Goal: Task Accomplishment & Management: Use online tool/utility

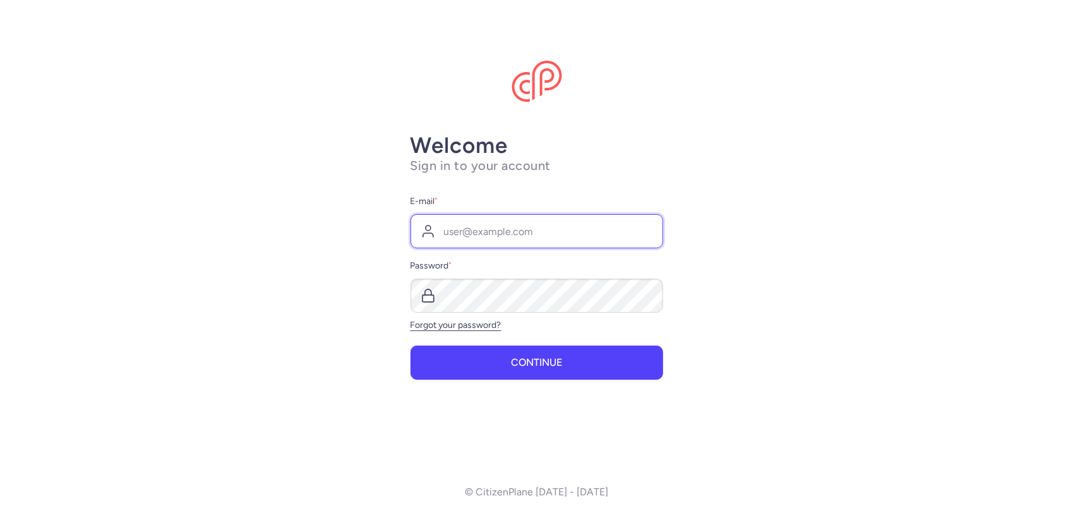
click at [497, 226] on input "E-mail *" at bounding box center [537, 231] width 253 height 34
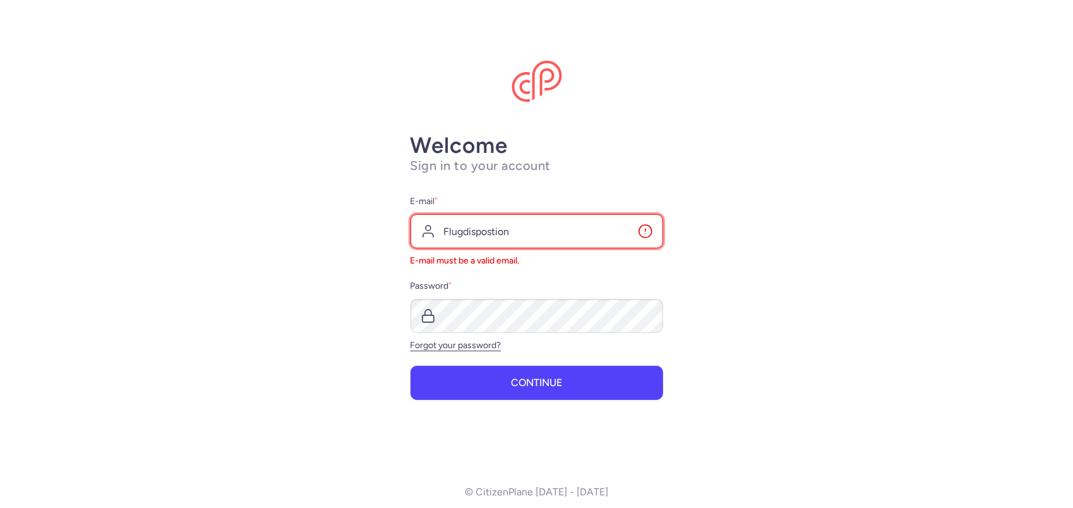
click at [493, 230] on input "Flugdispostion" at bounding box center [537, 231] width 253 height 34
click at [574, 231] on input "Flugdisposition" at bounding box center [537, 231] width 253 height 34
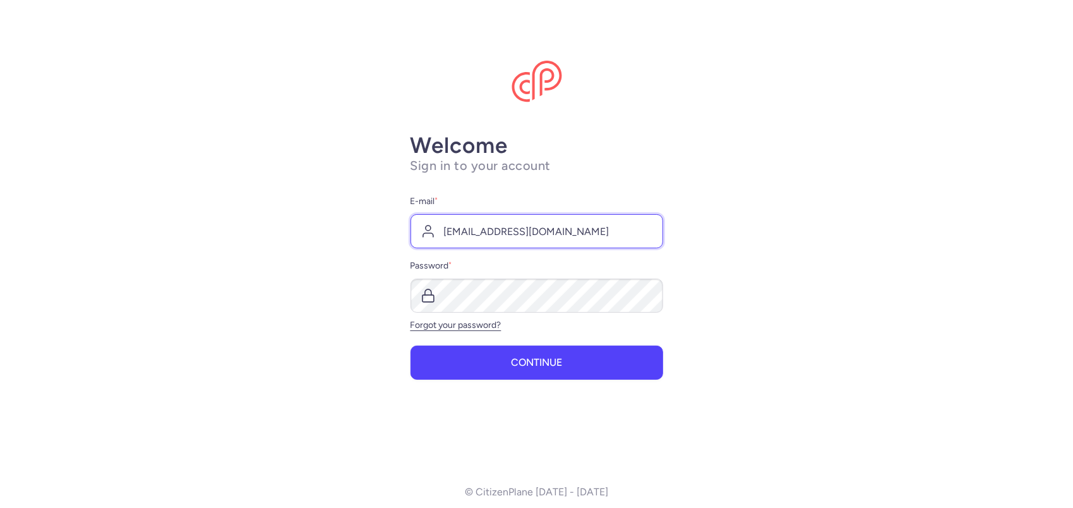
type input "[EMAIL_ADDRESS][DOMAIN_NAME]"
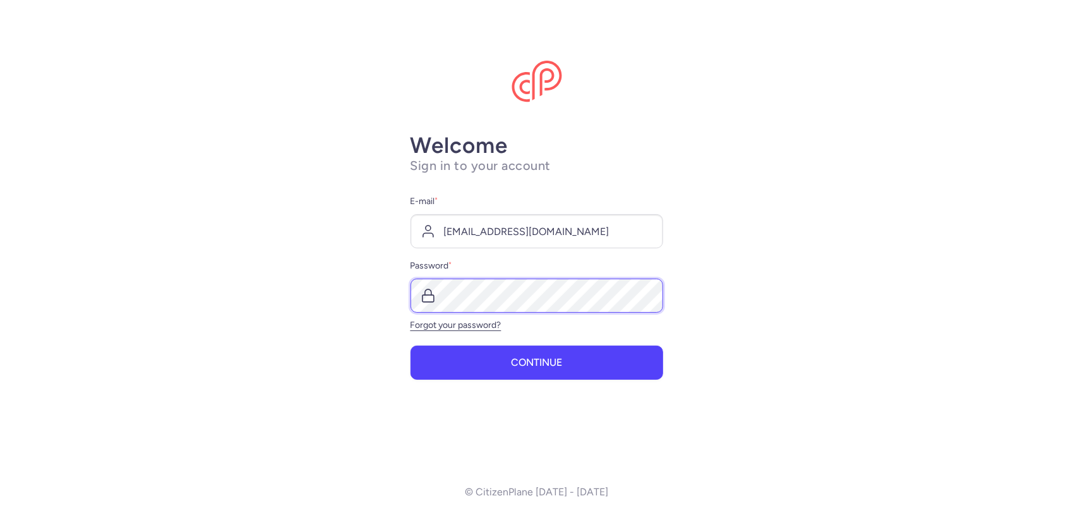
click at [411, 346] on button "Continue" at bounding box center [537, 363] width 253 height 34
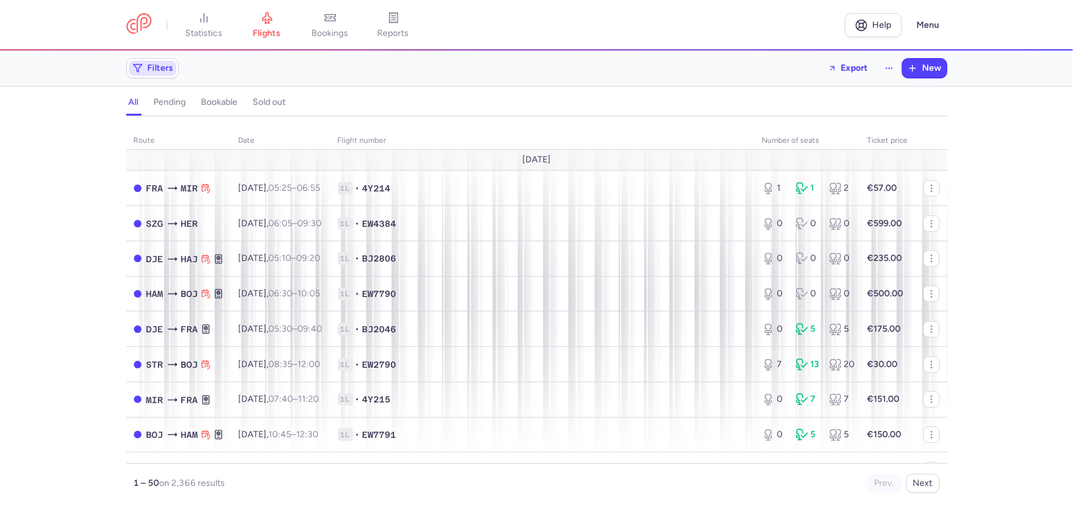
click at [167, 61] on span "Filters" at bounding box center [152, 68] width 47 height 15
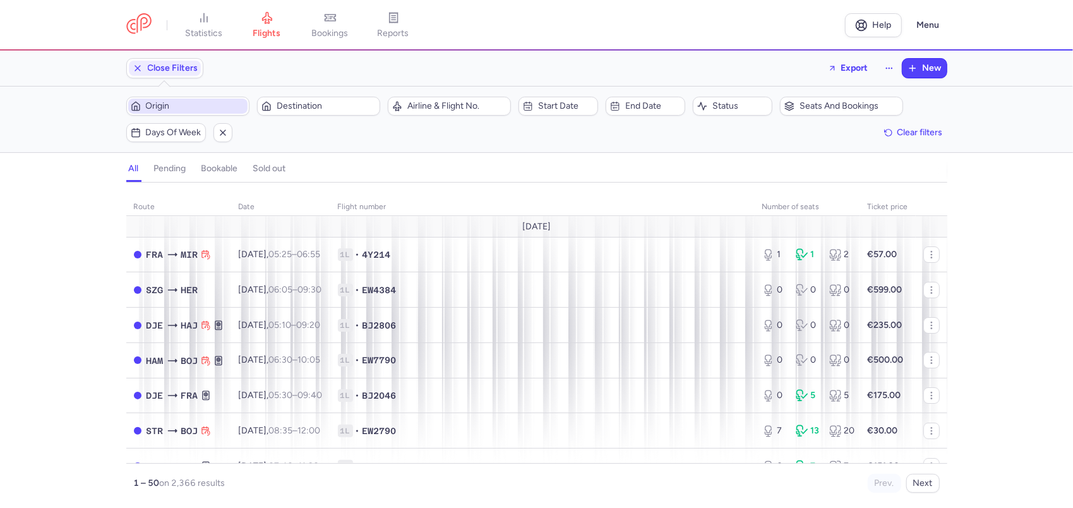
click at [197, 103] on span "Origin" at bounding box center [195, 106] width 99 height 10
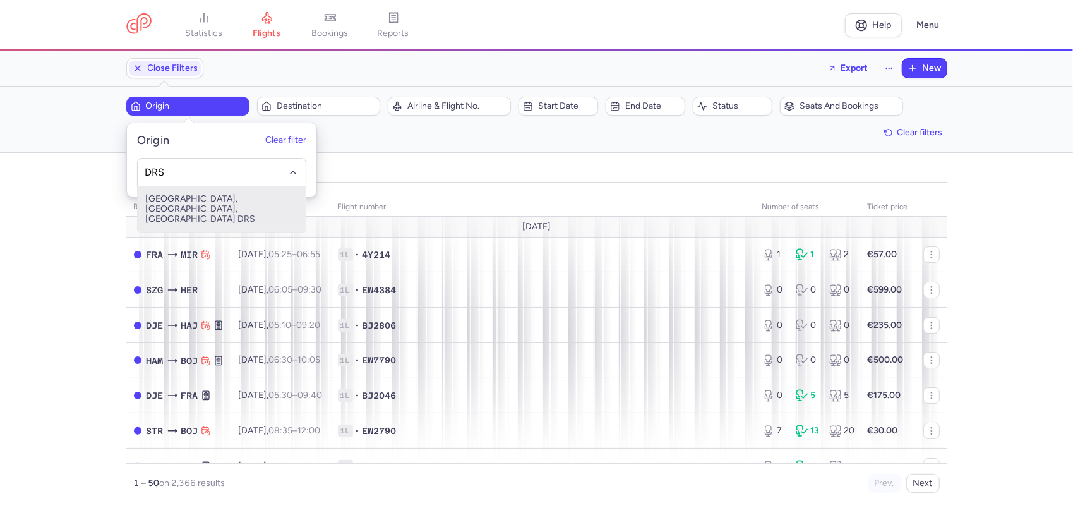
click at [184, 196] on span "[GEOGRAPHIC_DATA], [GEOGRAPHIC_DATA], [GEOGRAPHIC_DATA] DRS" at bounding box center [222, 208] width 168 height 45
type input "DRS"
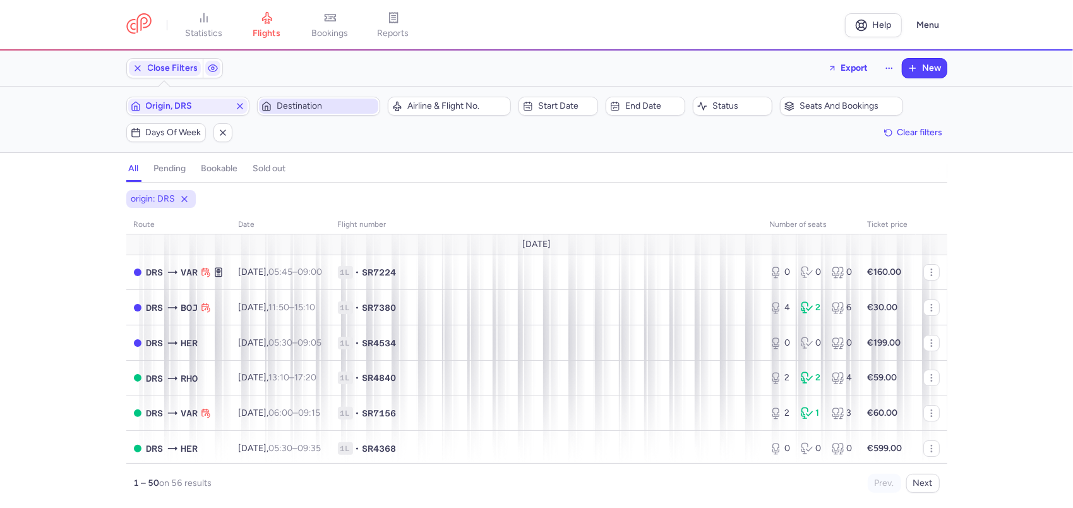
click at [336, 107] on span "Destination" at bounding box center [326, 106] width 99 height 10
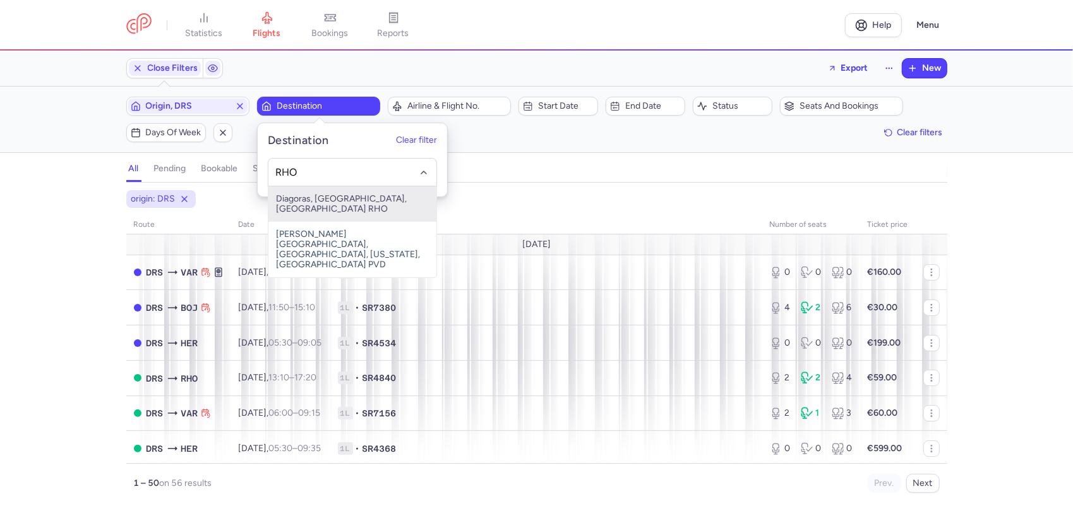
click at [390, 204] on span "Diagoras, [GEOGRAPHIC_DATA], [GEOGRAPHIC_DATA] RHO" at bounding box center [353, 203] width 168 height 35
type input "RHO"
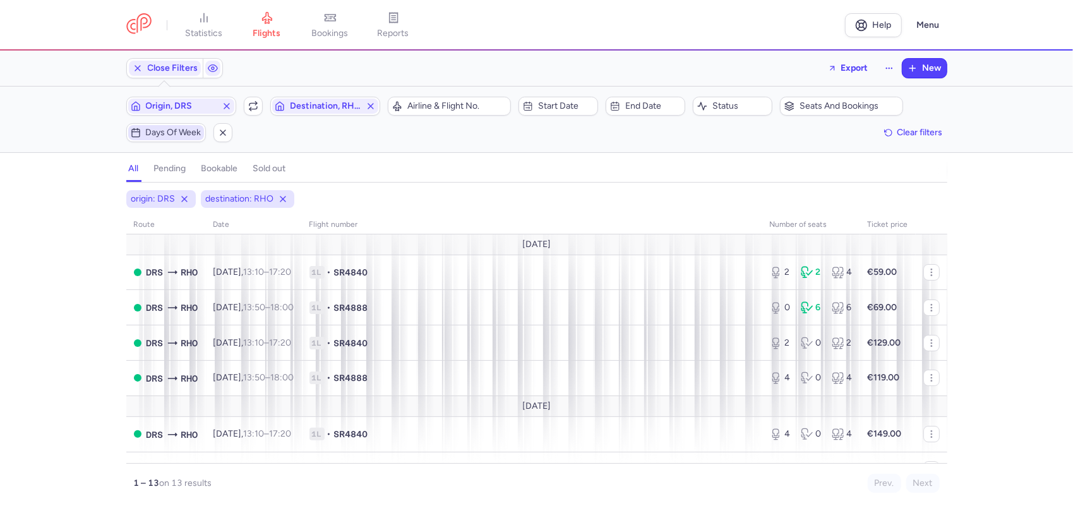
click at [159, 138] on span "Days of week" at bounding box center [166, 132] width 76 height 15
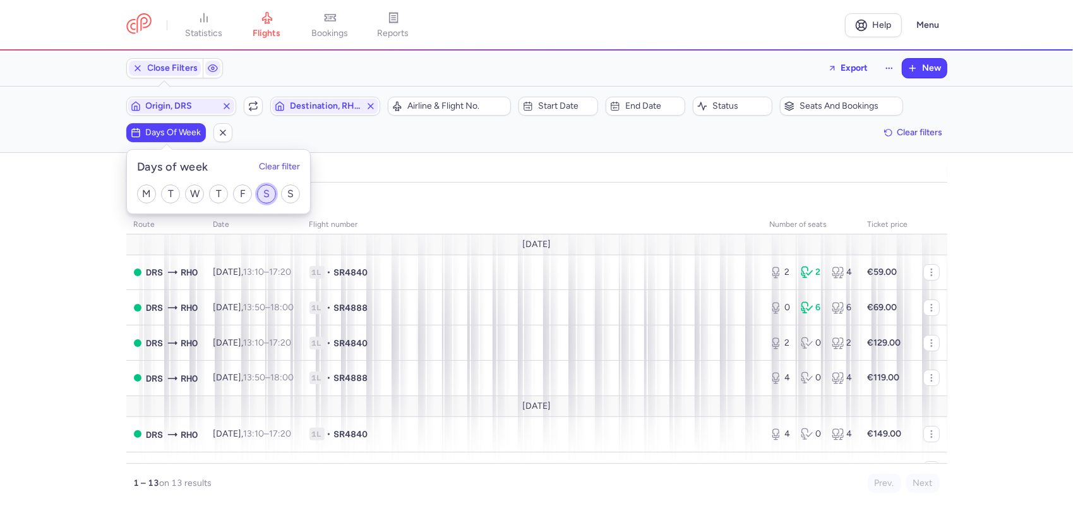
click at [265, 195] on input "S" at bounding box center [266, 193] width 19 height 19
checkbox input "true"
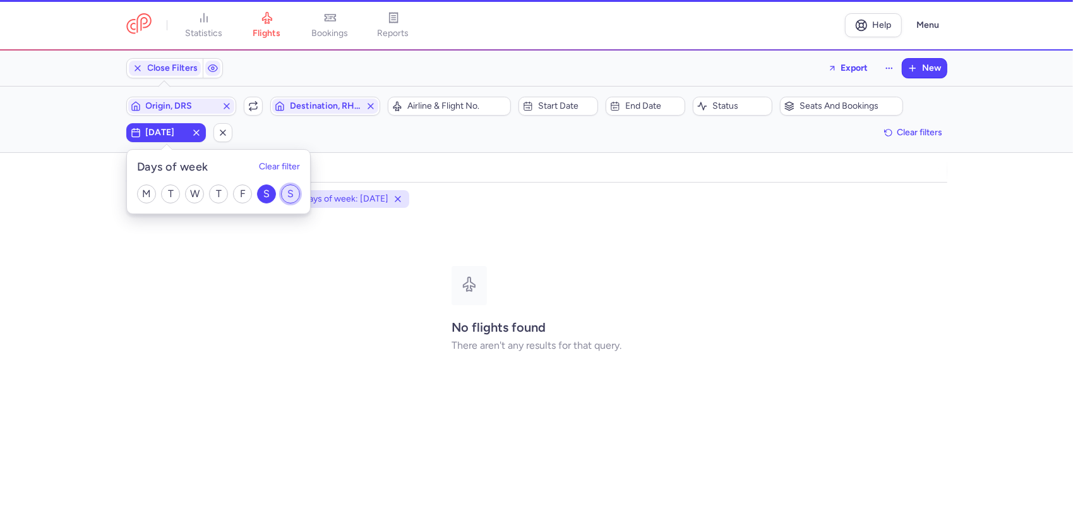
click at [291, 191] on input "S" at bounding box center [290, 193] width 19 height 19
checkbox input "true"
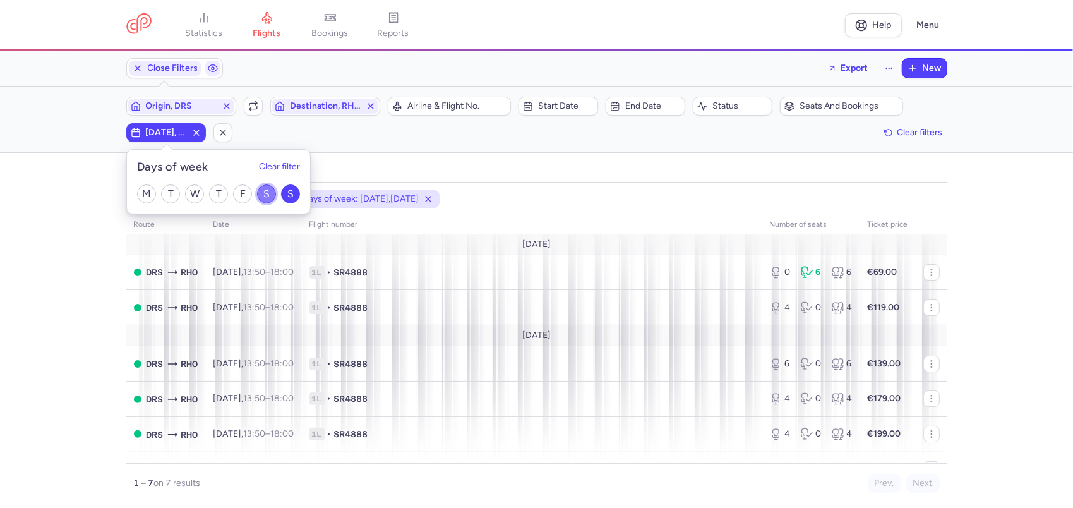
click at [263, 193] on input "S" at bounding box center [266, 193] width 19 height 19
checkbox input "false"
drag, startPoint x: 84, startPoint y: 263, endPoint x: 183, endPoint y: 154, distance: 147.6
click at [87, 263] on div "origin: DRS destination: RHO days of week: [DATE] route date Flight number numb…" at bounding box center [536, 349] width 1073 height 318
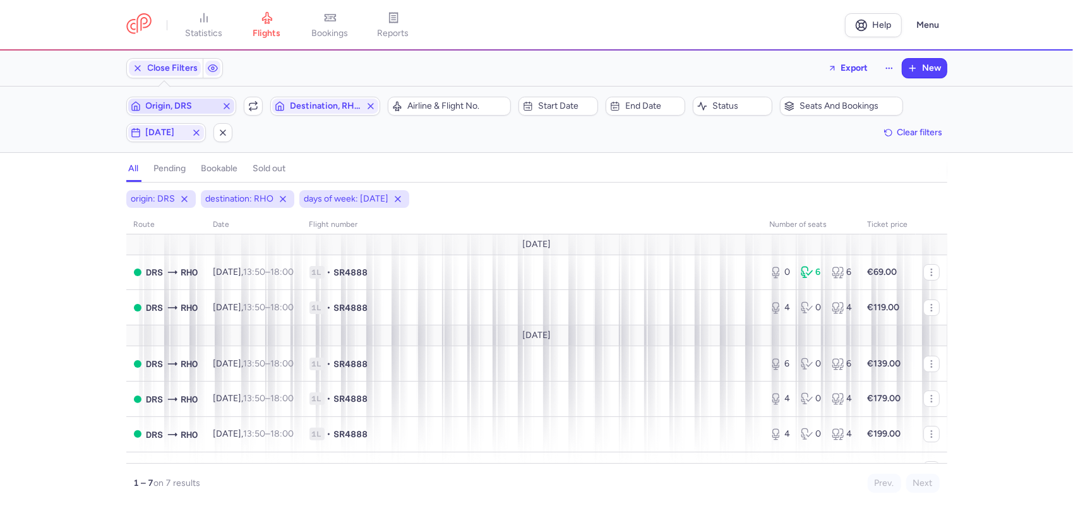
click at [227, 104] on line "button" at bounding box center [226, 106] width 5 height 5
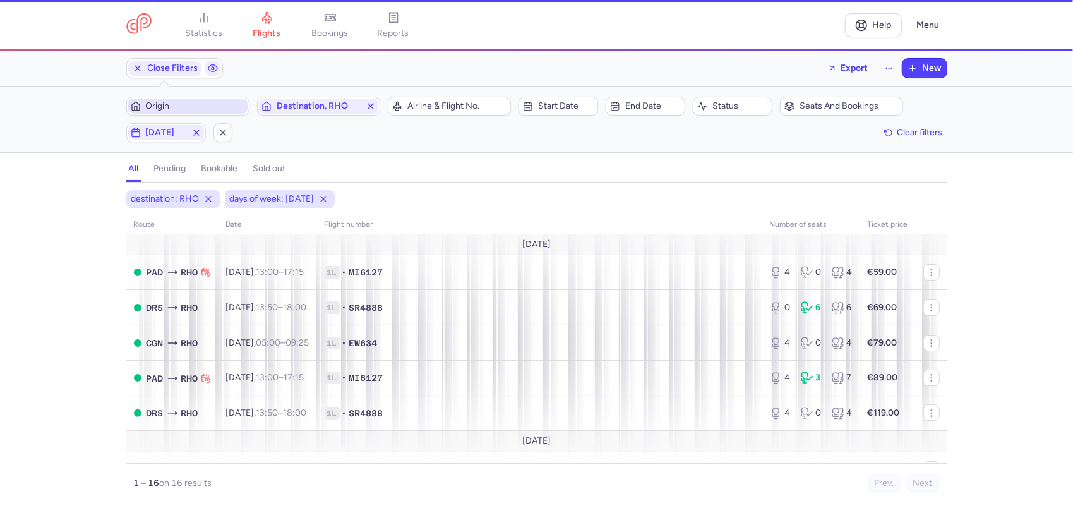
click at [214, 105] on span "Origin" at bounding box center [195, 106] width 99 height 10
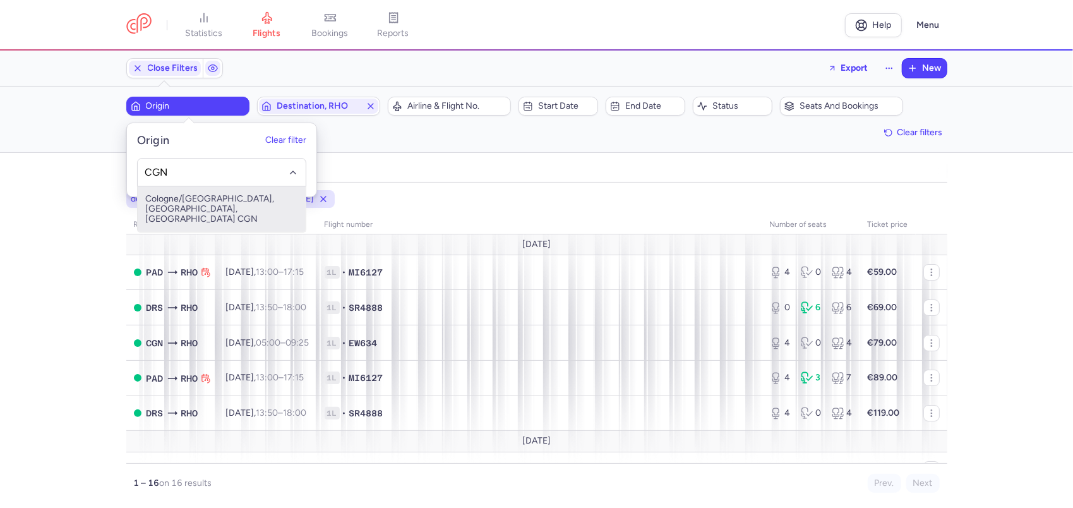
click at [207, 200] on span "Cologne/[GEOGRAPHIC_DATA], [GEOGRAPHIC_DATA], [GEOGRAPHIC_DATA] CGN" at bounding box center [222, 208] width 168 height 45
type input "CGN"
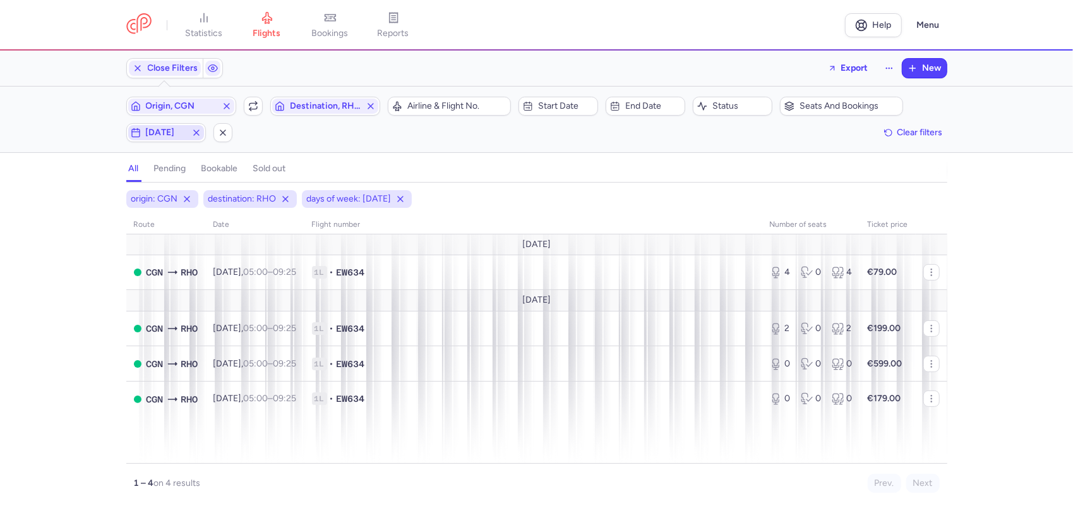
click at [197, 128] on icon "button" at bounding box center [196, 133] width 10 height 10
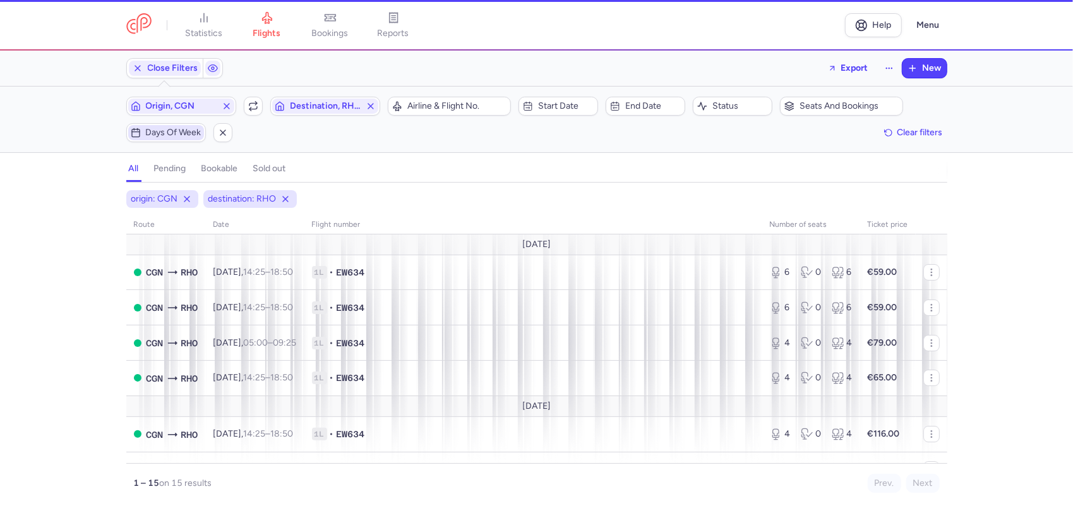
click at [179, 136] on span "Days of week" at bounding box center [174, 133] width 56 height 10
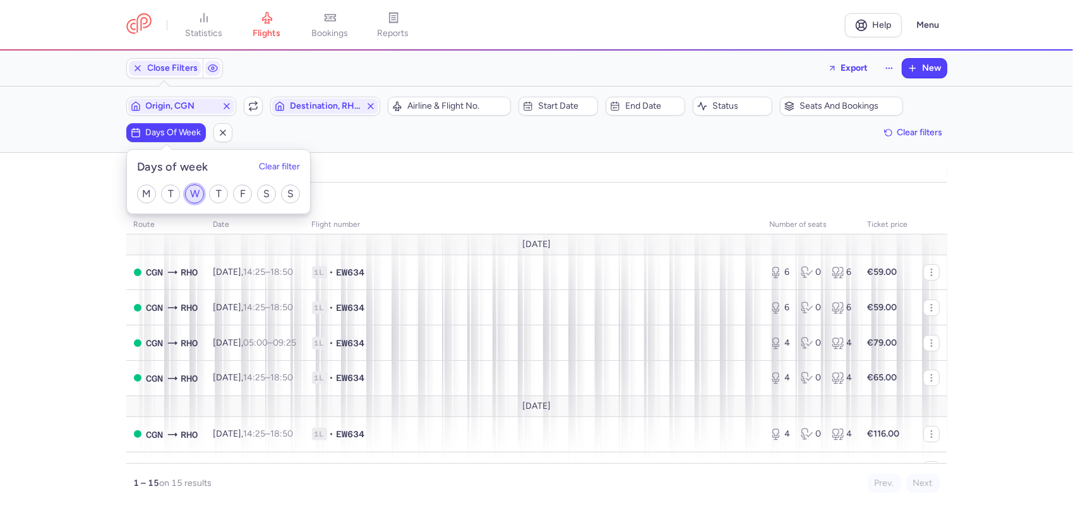
click at [193, 193] on input "W" at bounding box center [194, 193] width 19 height 19
checkbox input "true"
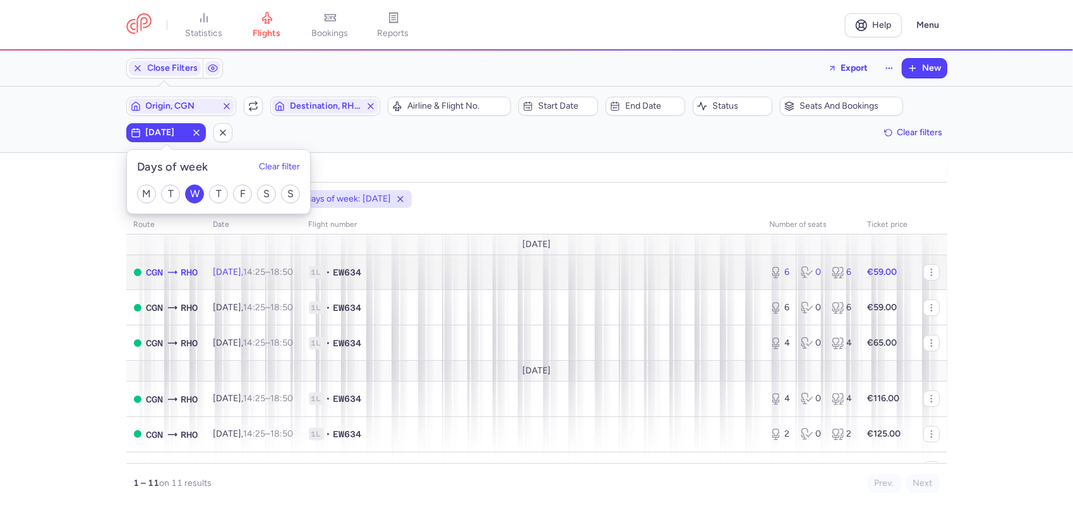
click at [294, 268] on time "18:50 +0" at bounding box center [282, 272] width 23 height 11
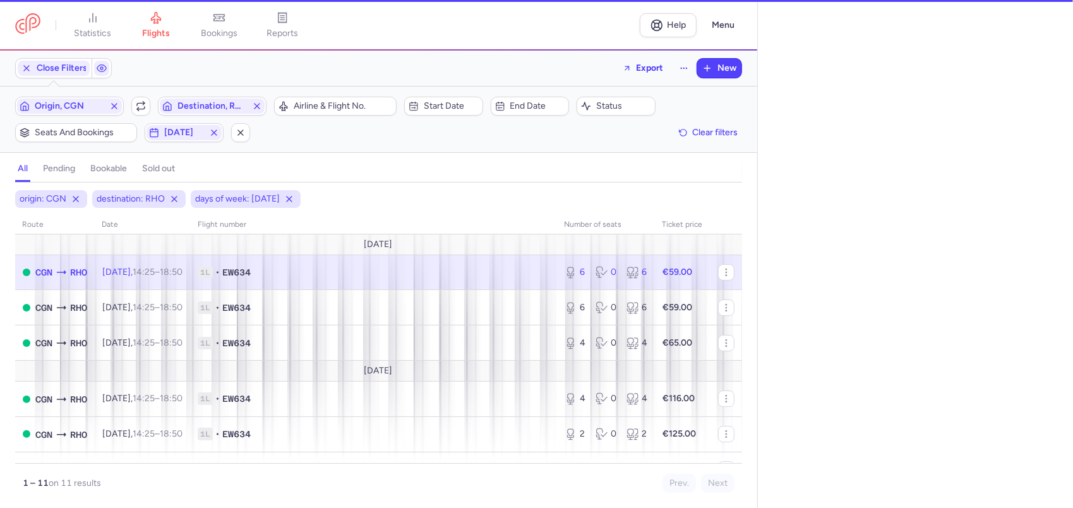
select select "days"
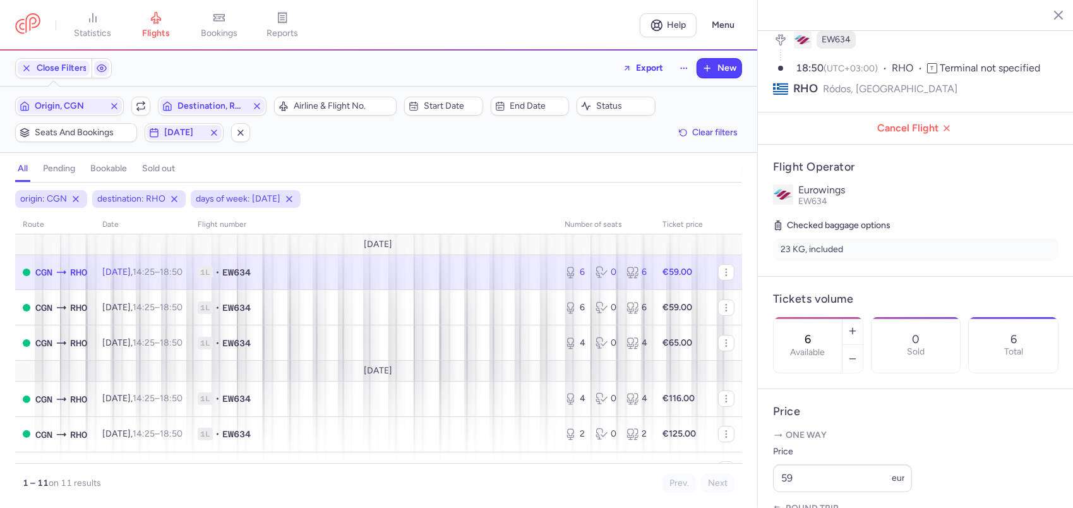
scroll to position [190, 0]
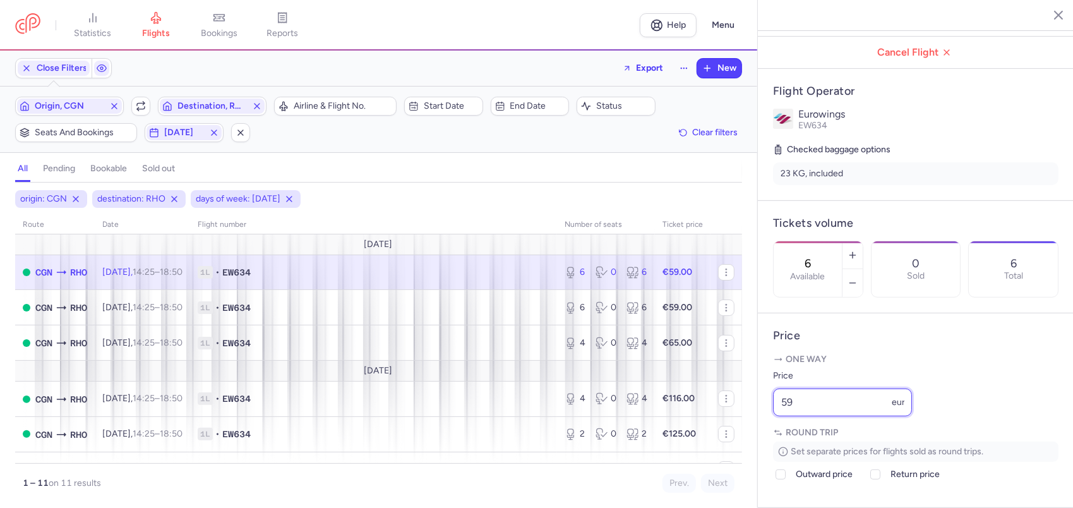
click at [831, 416] on input "59" at bounding box center [842, 403] width 139 height 28
type input "5"
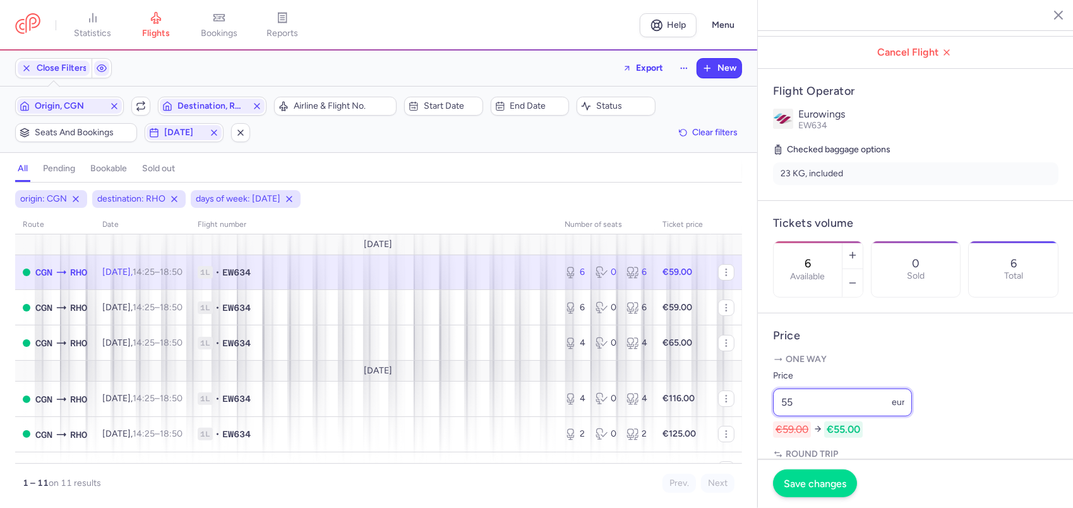
type input "55"
click at [824, 483] on span "Save changes" at bounding box center [815, 483] width 63 height 11
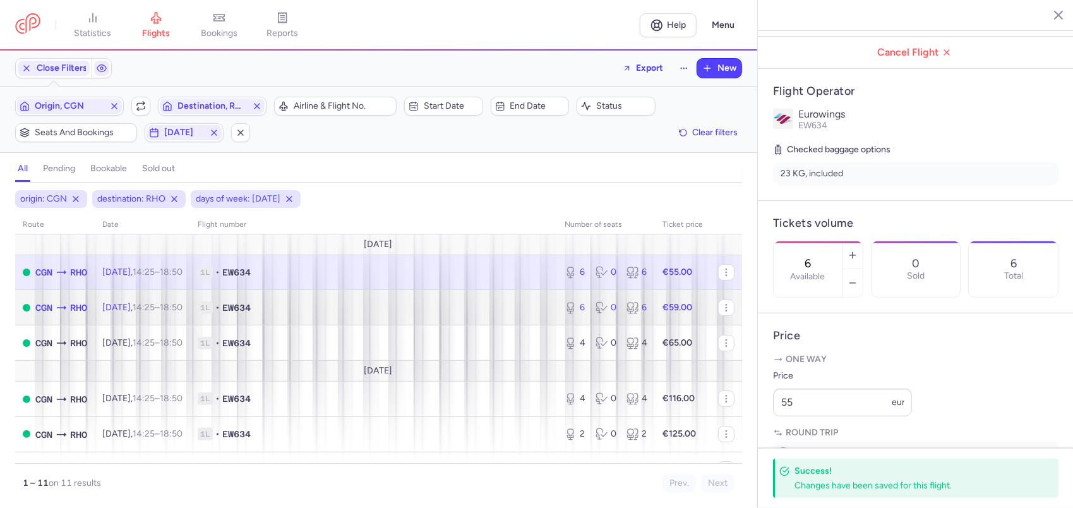
drag, startPoint x: 571, startPoint y: 303, endPoint x: 586, endPoint y: 313, distance: 17.9
click at [572, 303] on div "6" at bounding box center [575, 307] width 21 height 13
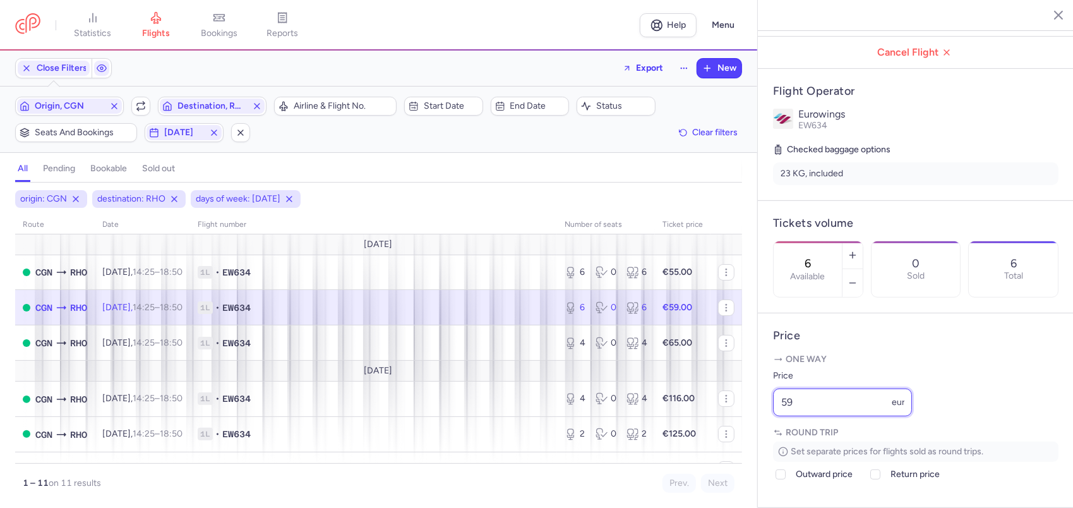
click at [844, 416] on input "59" at bounding box center [842, 403] width 139 height 28
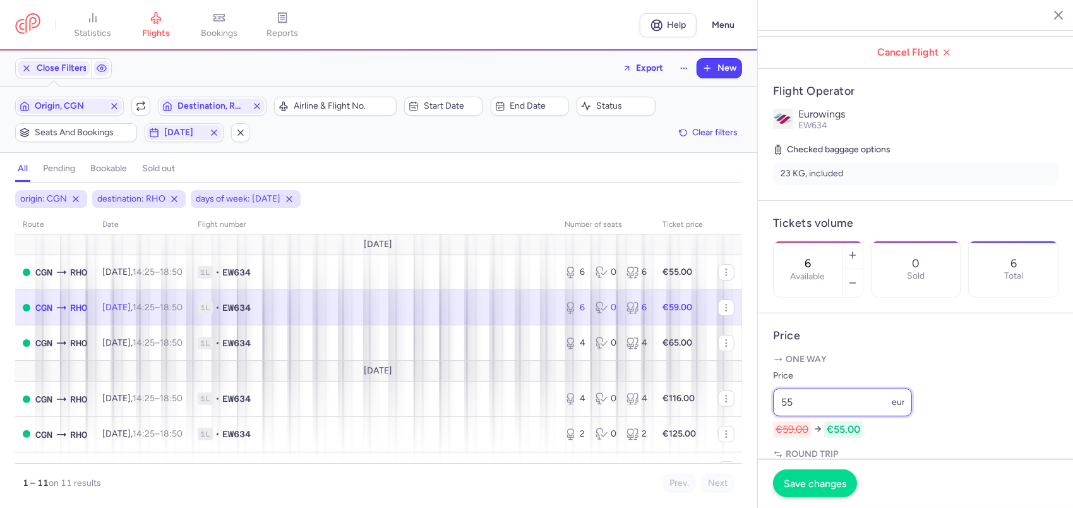
type input "55"
click at [816, 487] on span "Save changes" at bounding box center [815, 483] width 63 height 11
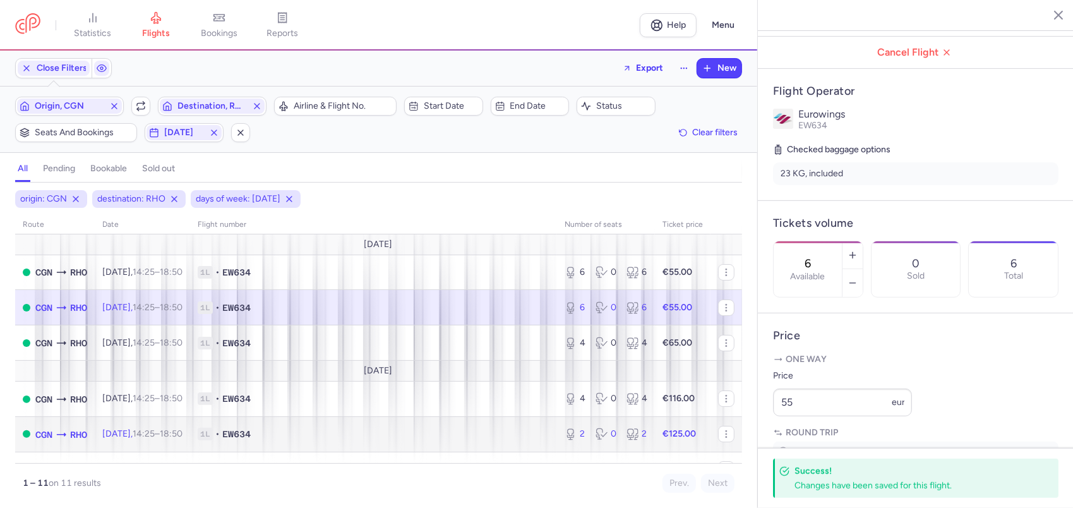
click at [456, 435] on span "1L • EW634" at bounding box center [374, 434] width 352 height 13
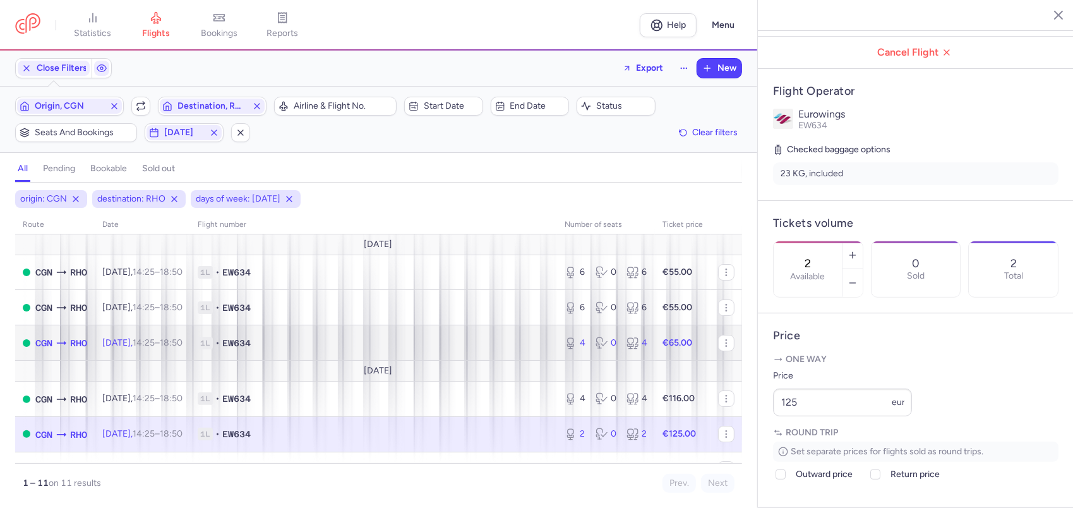
click at [461, 350] on td "1L • EW634" at bounding box center [373, 342] width 367 height 35
type input "4"
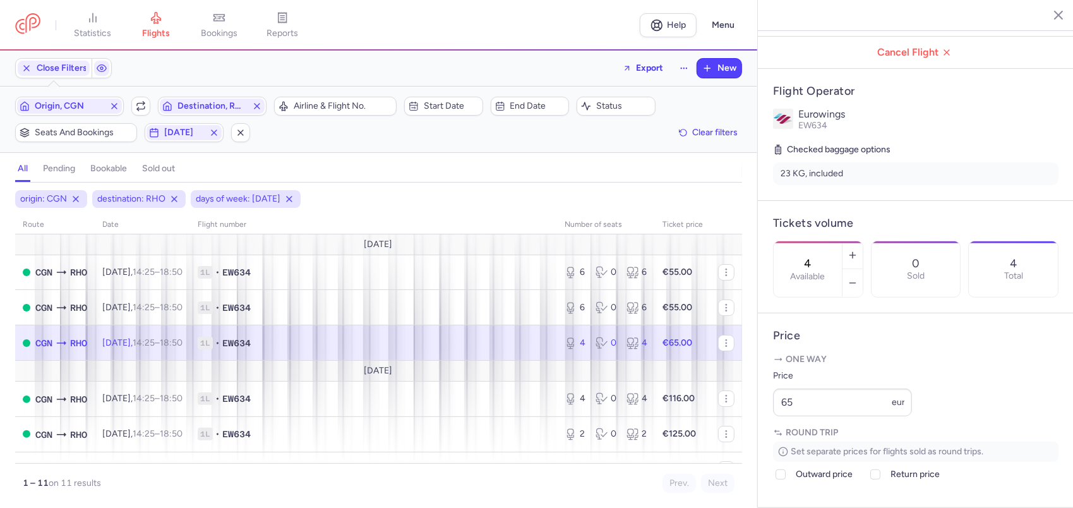
drag, startPoint x: 75, startPoint y: 101, endPoint x: 126, endPoint y: 109, distance: 52.4
click at [76, 101] on span "Origin, CGN" at bounding box center [70, 106] width 70 height 10
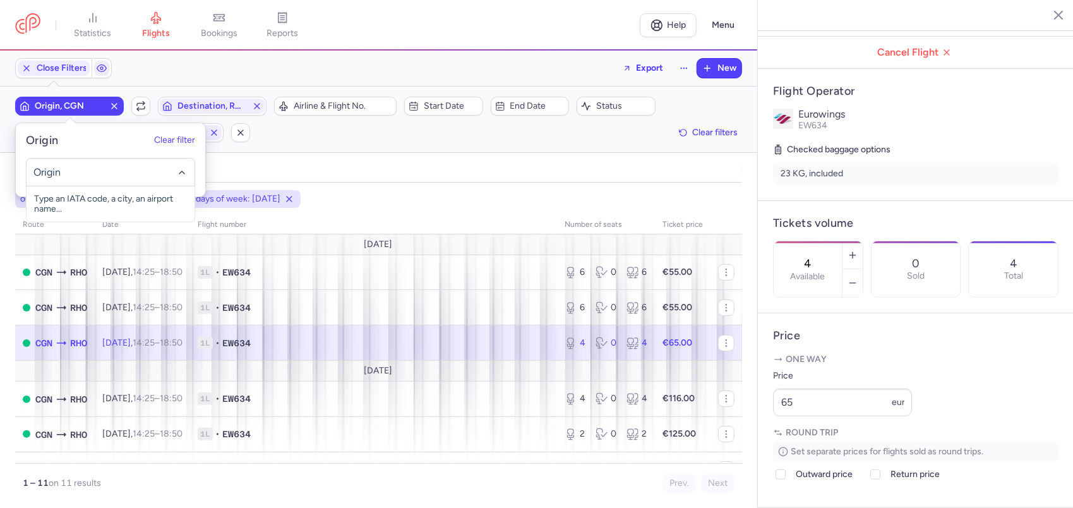
click at [115, 105] on icon "button" at bounding box center [114, 106] width 10 height 10
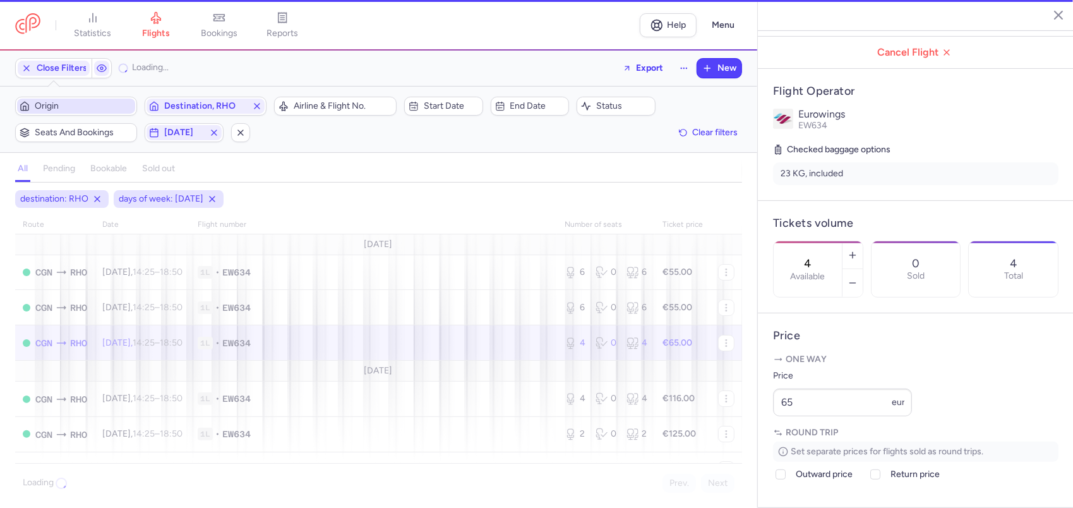
click at [105, 106] on span "Origin" at bounding box center [84, 106] width 98 height 10
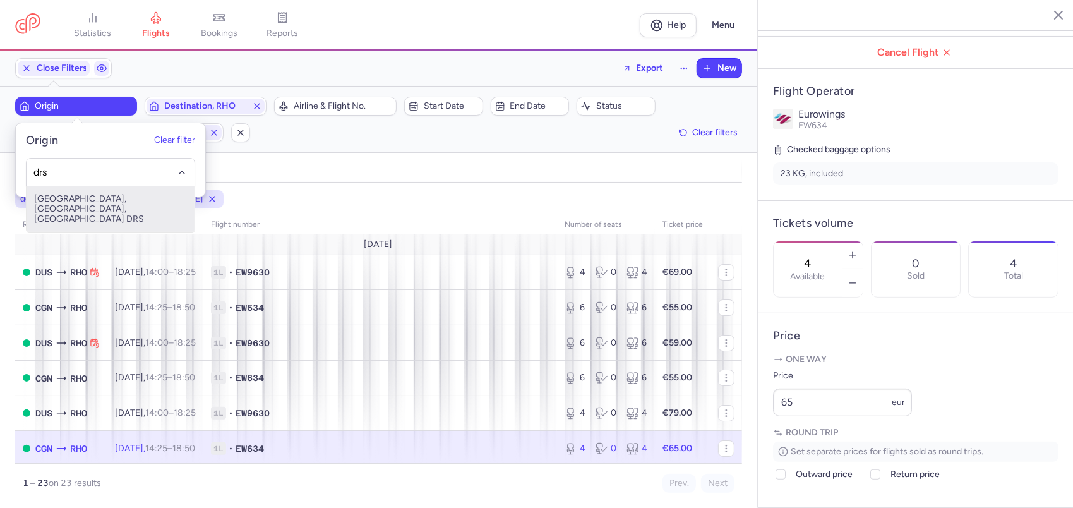
click at [100, 202] on span "[GEOGRAPHIC_DATA], [GEOGRAPHIC_DATA], [GEOGRAPHIC_DATA] DRS" at bounding box center [111, 208] width 168 height 45
type input "drs"
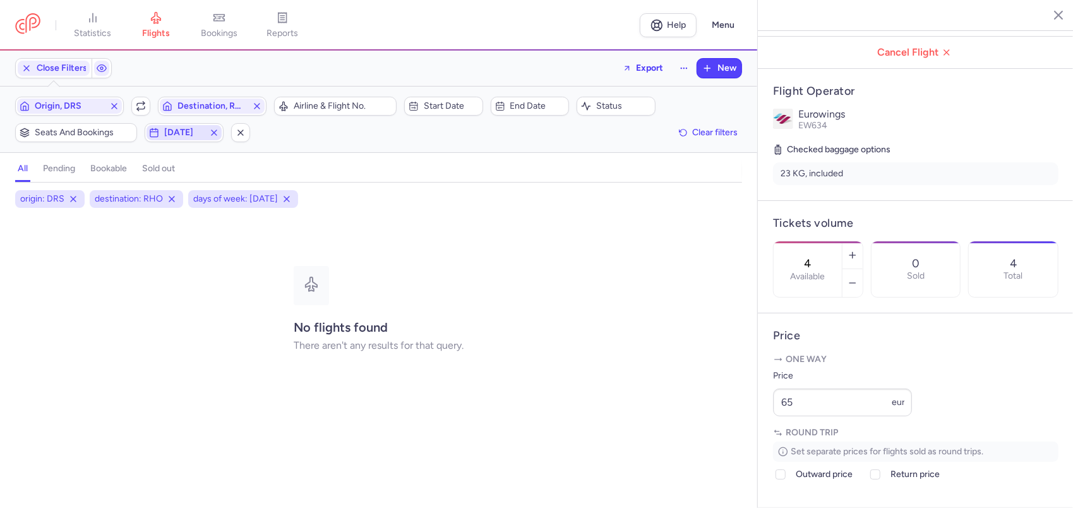
click at [212, 128] on icon "button" at bounding box center [214, 133] width 10 height 10
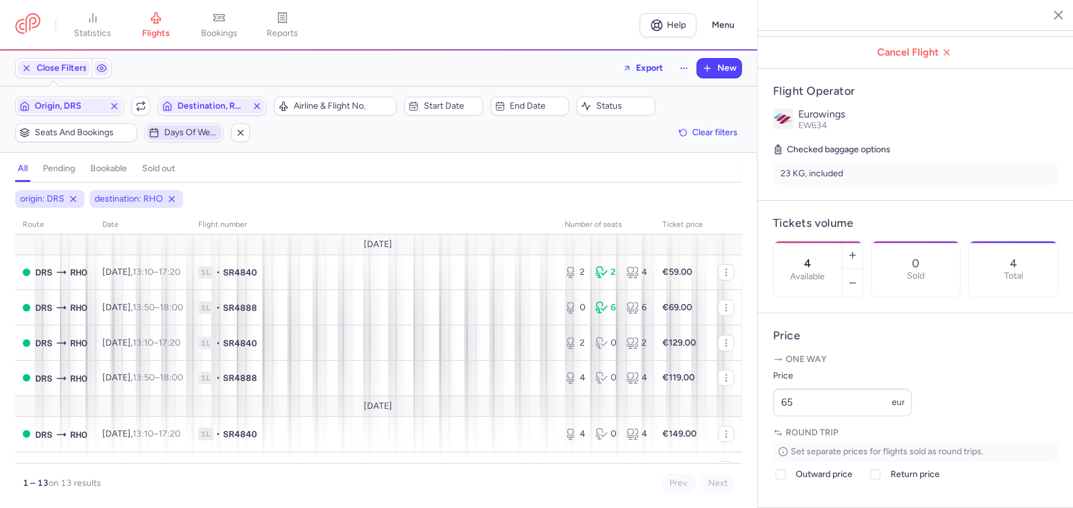
click at [182, 131] on span "Days of week" at bounding box center [191, 133] width 55 height 10
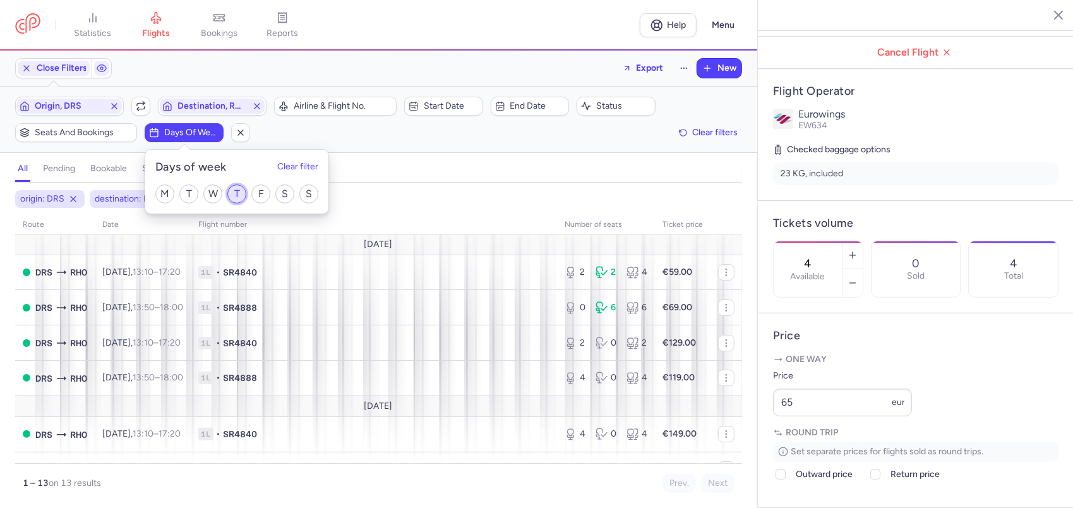
click at [234, 193] on input "T" at bounding box center [236, 193] width 19 height 19
checkbox input "true"
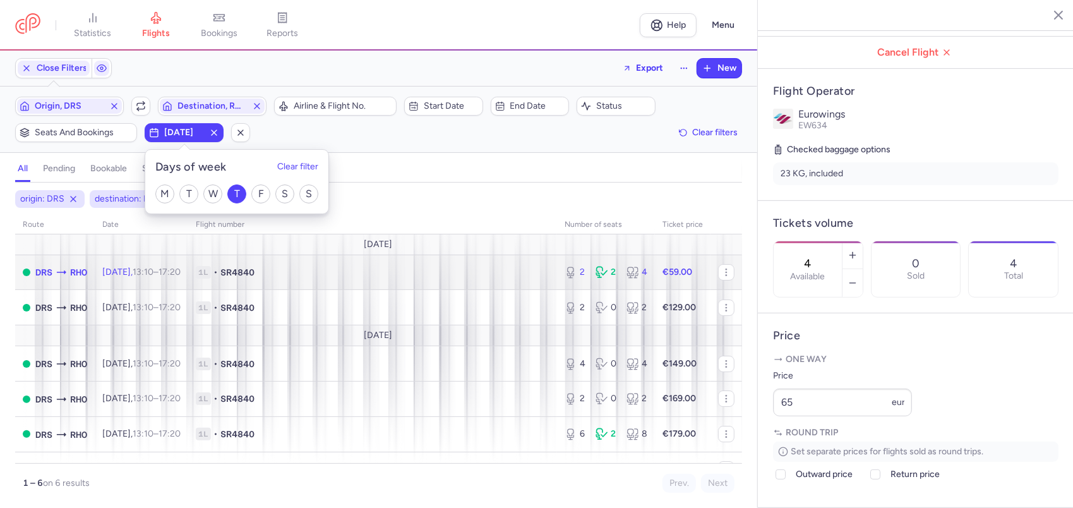
click at [684, 270] on strong "€59.00" at bounding box center [678, 272] width 30 height 11
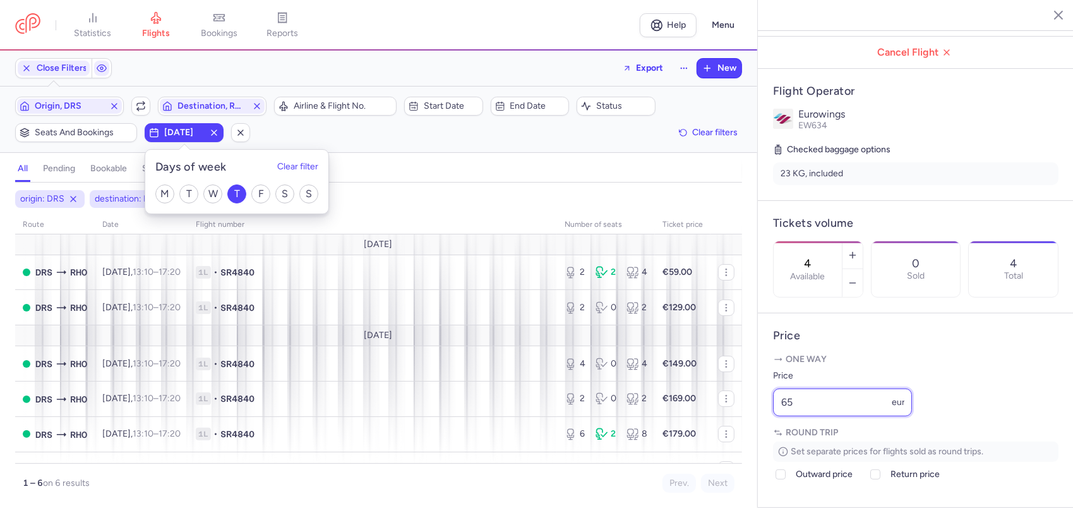
click at [806, 416] on input "65" at bounding box center [842, 403] width 139 height 28
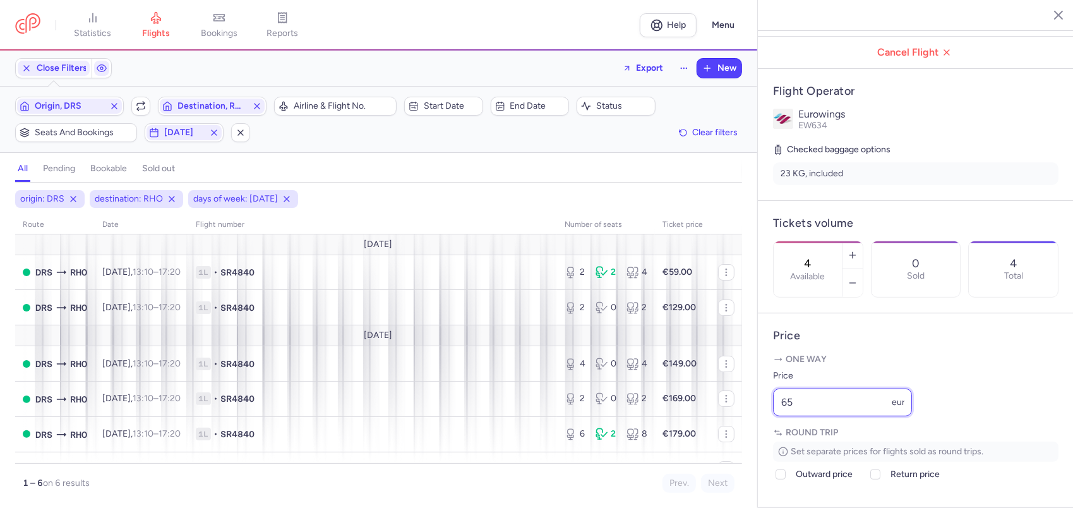
type input "6"
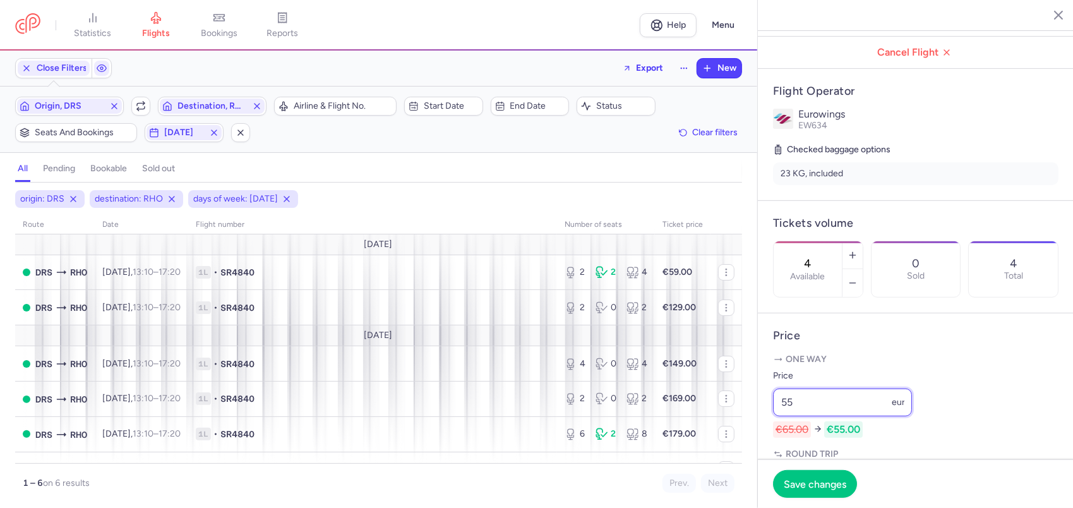
type input "55"
click at [837, 474] on button "Save changes" at bounding box center [815, 484] width 84 height 28
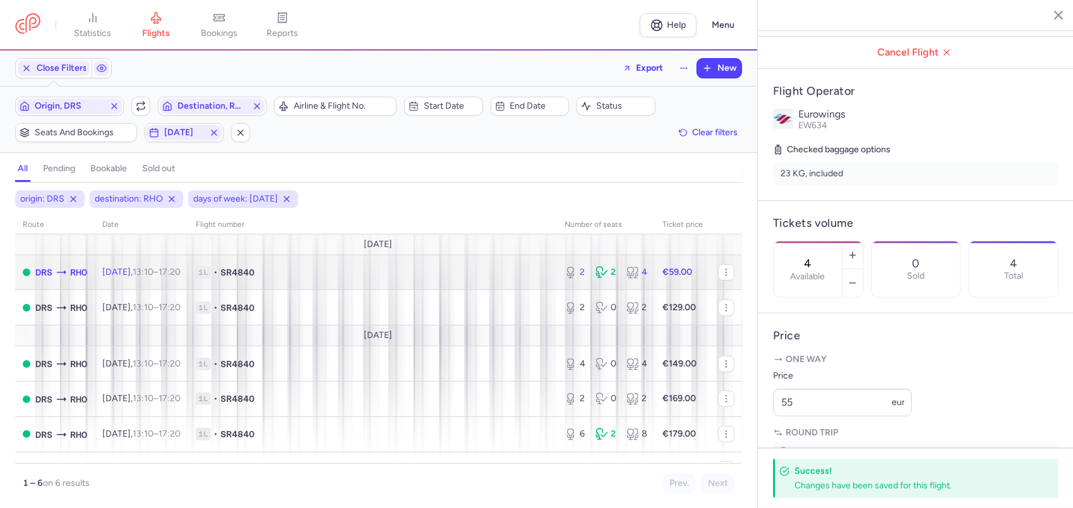
drag, startPoint x: 469, startPoint y: 273, endPoint x: 511, endPoint y: 271, distance: 41.7
click at [469, 273] on span "1L • SR4840" at bounding box center [373, 272] width 354 height 13
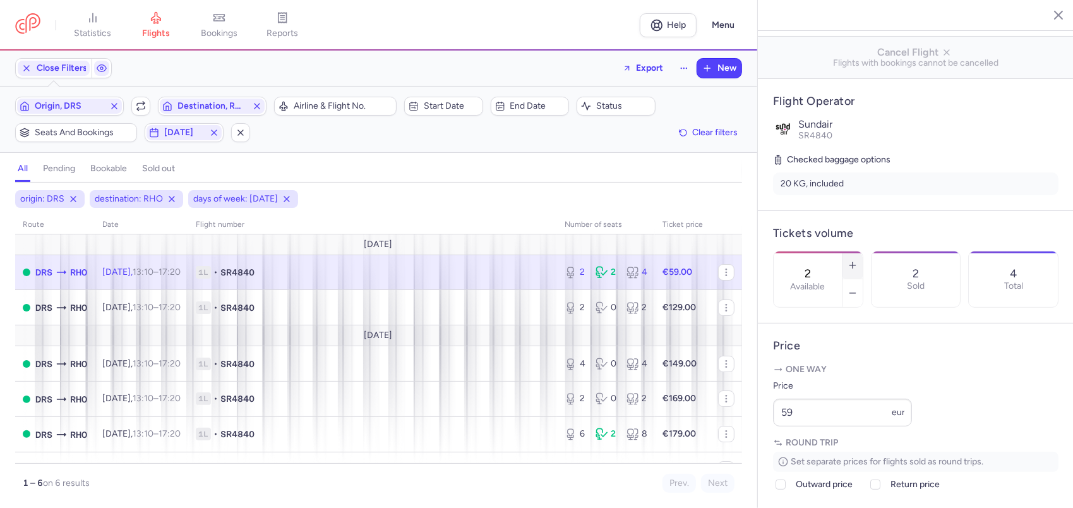
click at [858, 260] on icon "button" at bounding box center [853, 265] width 10 height 10
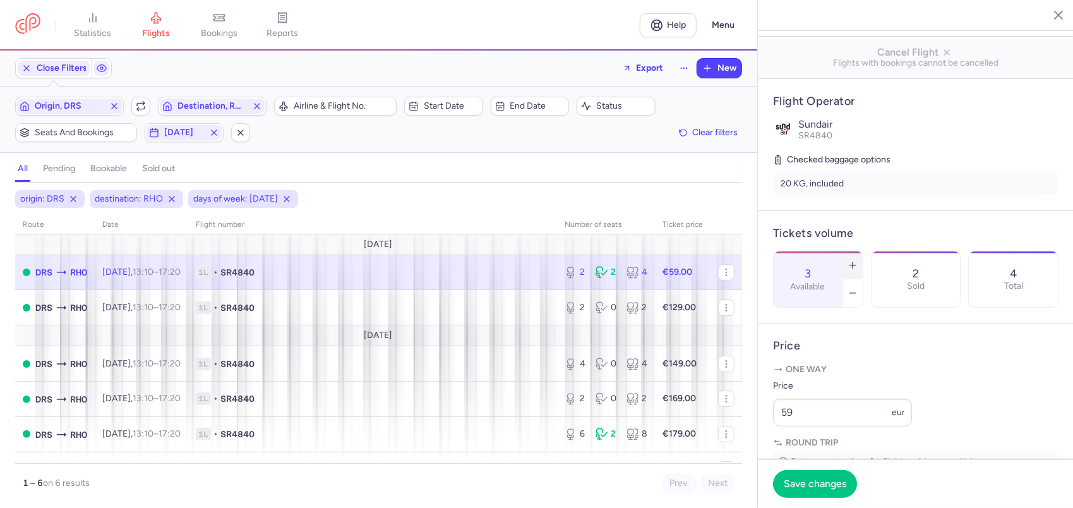
click at [858, 260] on icon "button" at bounding box center [853, 265] width 10 height 10
type input "4"
click at [804, 488] on span "Save changes" at bounding box center [815, 483] width 63 height 11
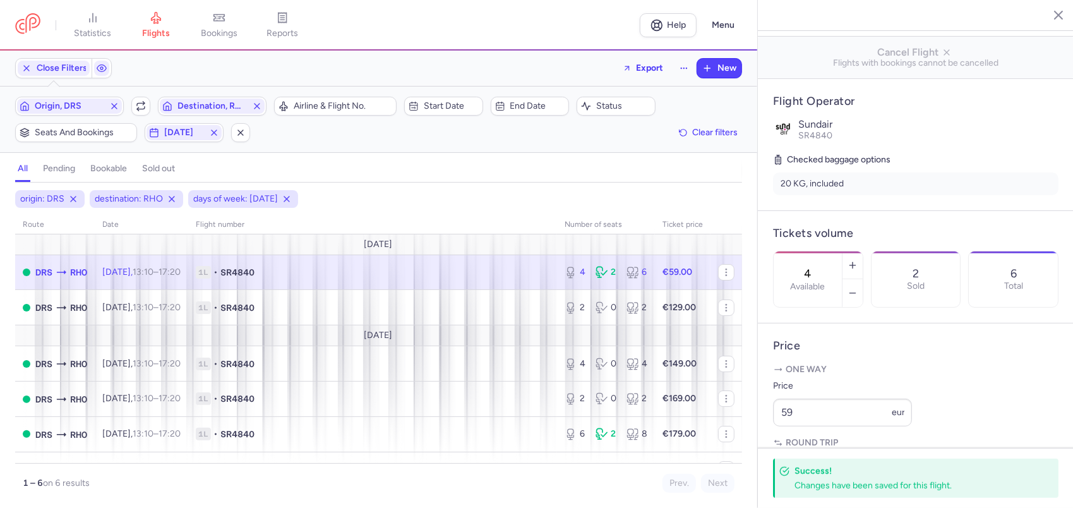
drag, startPoint x: 18, startPoint y: 240, endPoint x: 179, endPoint y: 160, distance: 180.3
click at [18, 240] on td "[DATE]" at bounding box center [378, 244] width 727 height 21
click at [217, 128] on icon "button" at bounding box center [214, 133] width 10 height 10
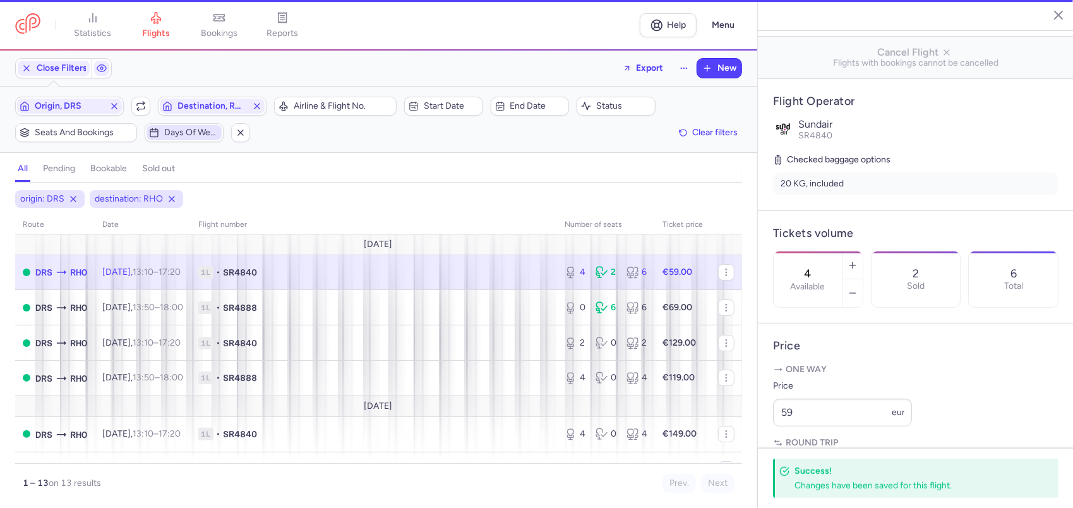
click at [193, 131] on span "Days of week" at bounding box center [191, 133] width 55 height 10
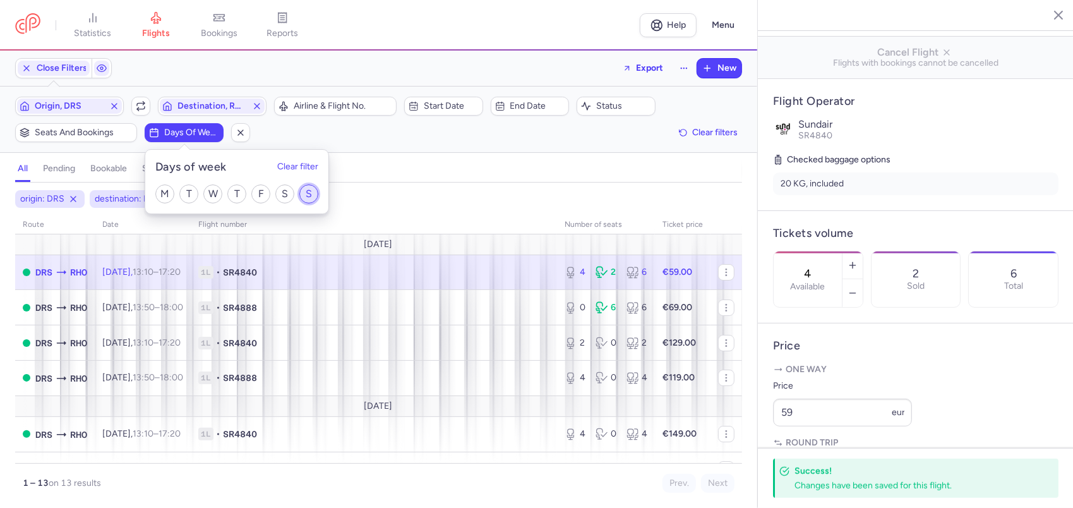
click at [312, 196] on input "S" at bounding box center [308, 193] width 19 height 19
checkbox input "true"
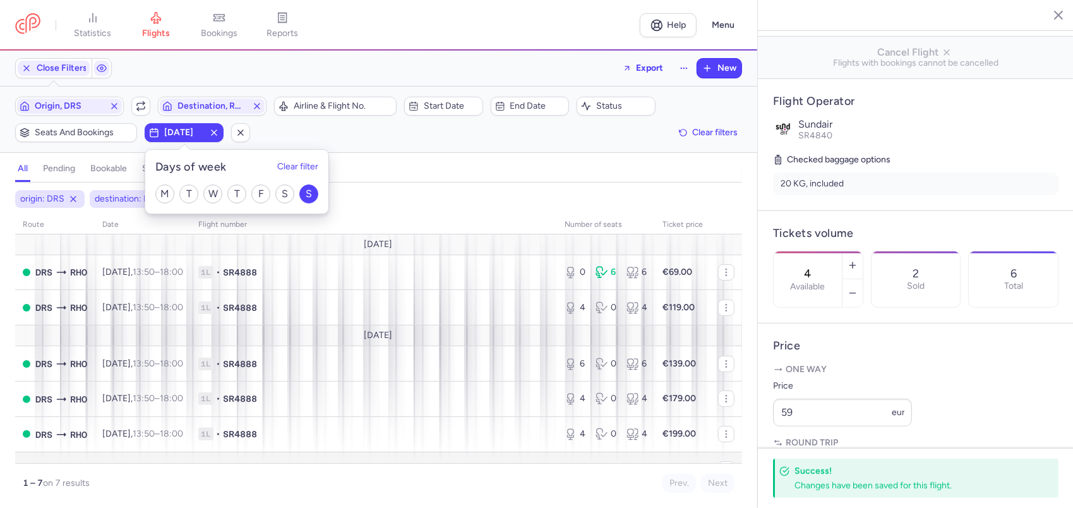
drag, startPoint x: 356, startPoint y: 460, endPoint x: 244, endPoint y: 239, distance: 248.1
click at [356, 460] on td "1L • SR4888" at bounding box center [374, 469] width 366 height 35
type input "0"
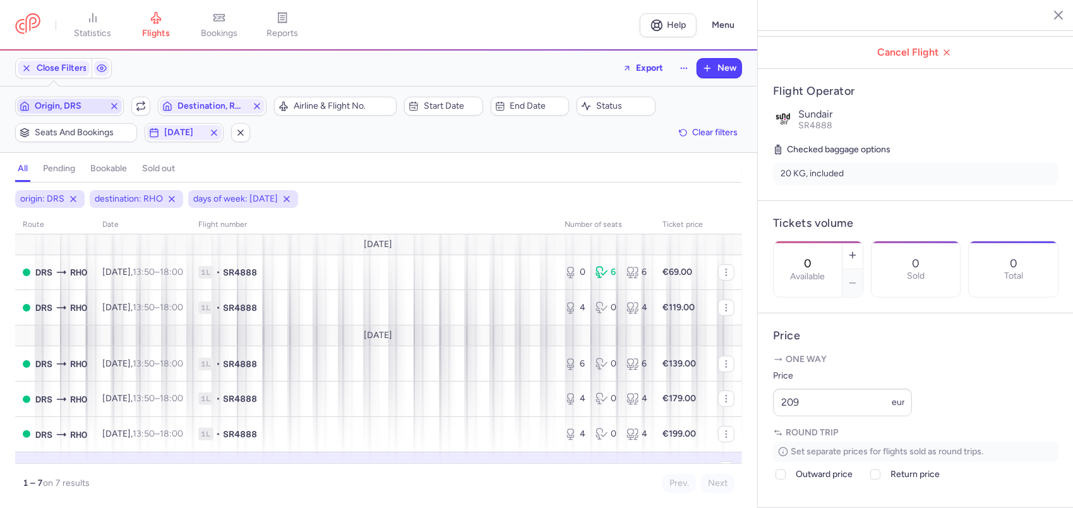
click at [118, 101] on icon "button" at bounding box center [114, 106] width 10 height 10
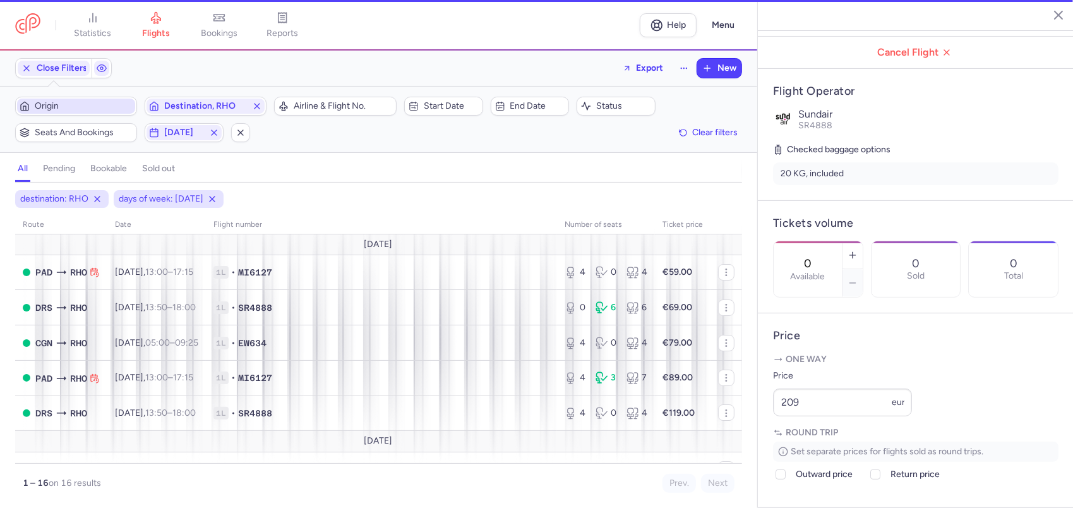
click at [97, 104] on span "Origin" at bounding box center [84, 106] width 98 height 10
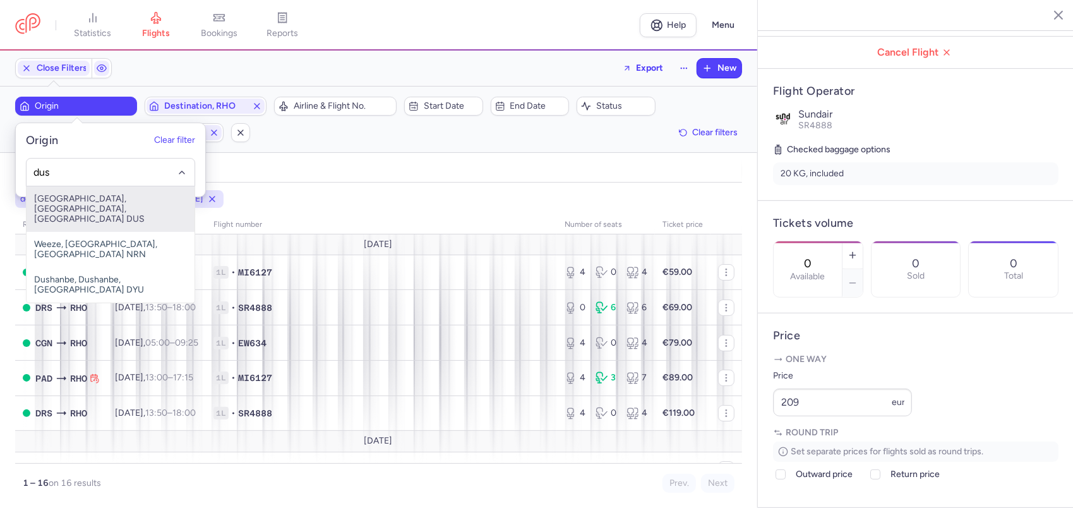
click at [75, 199] on span "[GEOGRAPHIC_DATA], [GEOGRAPHIC_DATA], [GEOGRAPHIC_DATA] DUS" at bounding box center [111, 208] width 168 height 45
type input "dus"
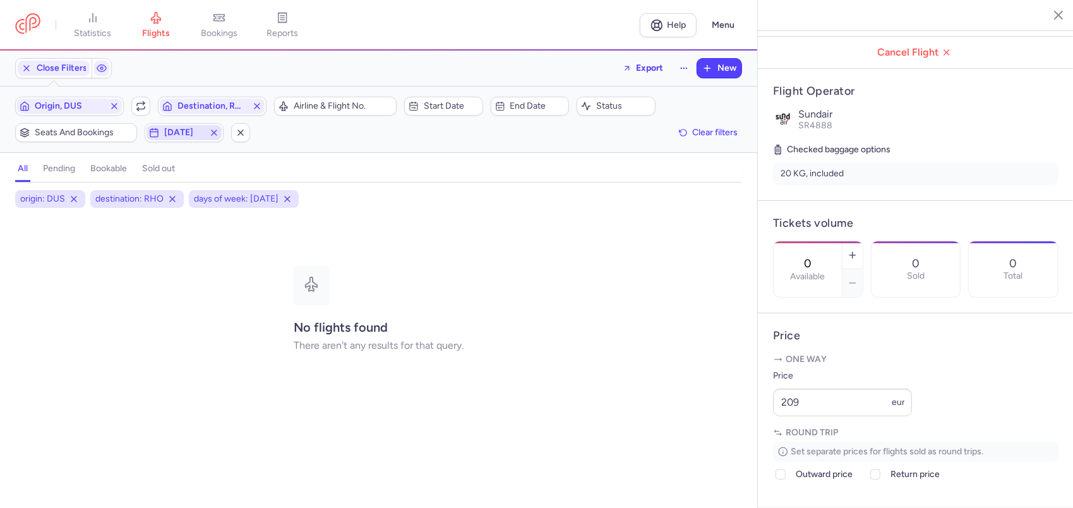
click at [215, 130] on icon "button" at bounding box center [214, 133] width 10 height 10
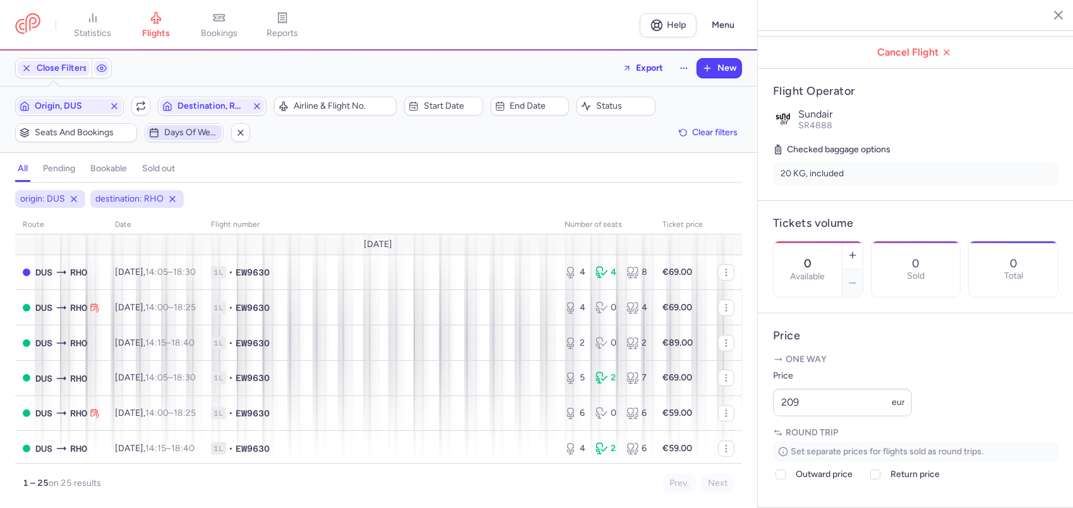
click at [198, 133] on span "Days of week" at bounding box center [191, 133] width 55 height 10
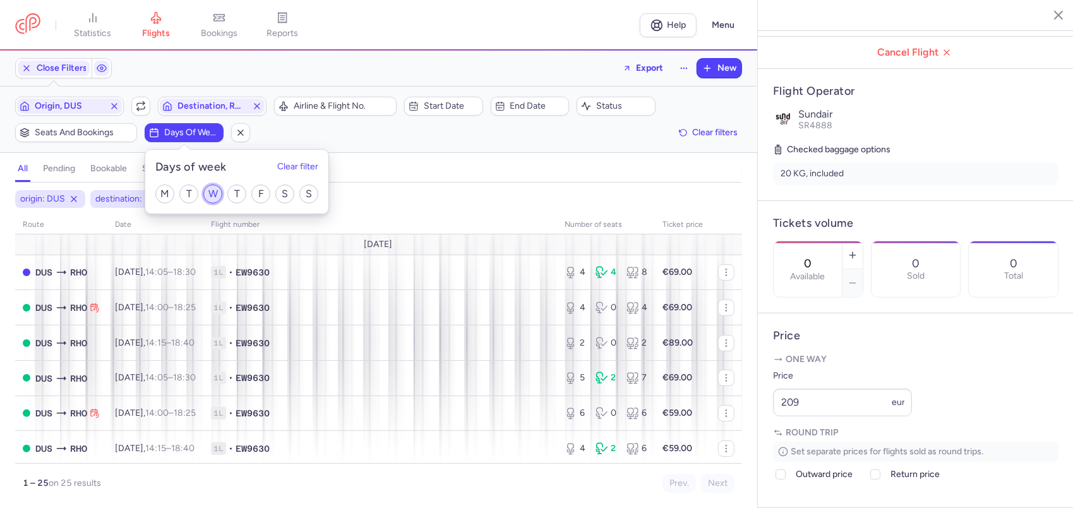
click at [212, 193] on input "W" at bounding box center [212, 193] width 19 height 19
checkbox input "true"
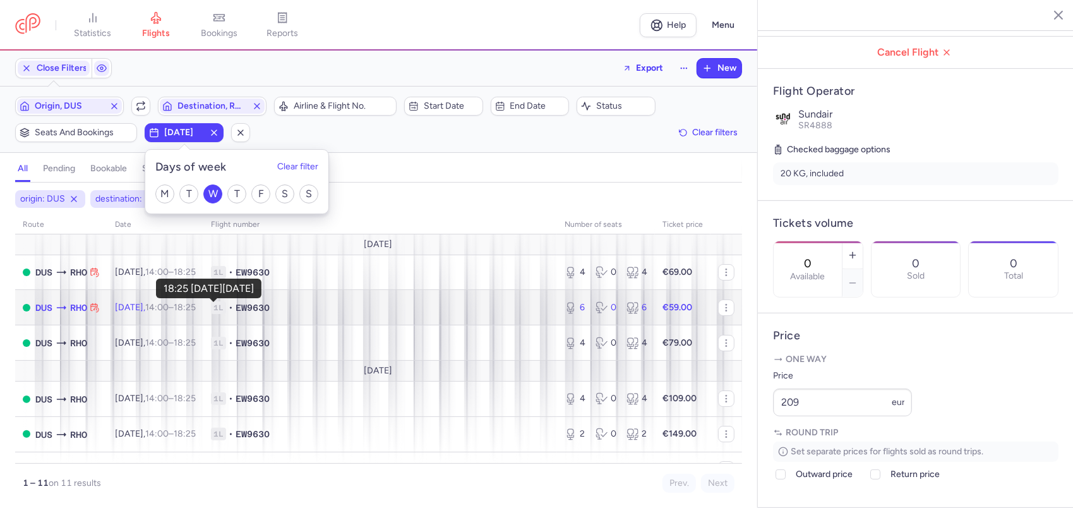
click at [196, 308] on time "18:25 +0" at bounding box center [185, 307] width 22 height 11
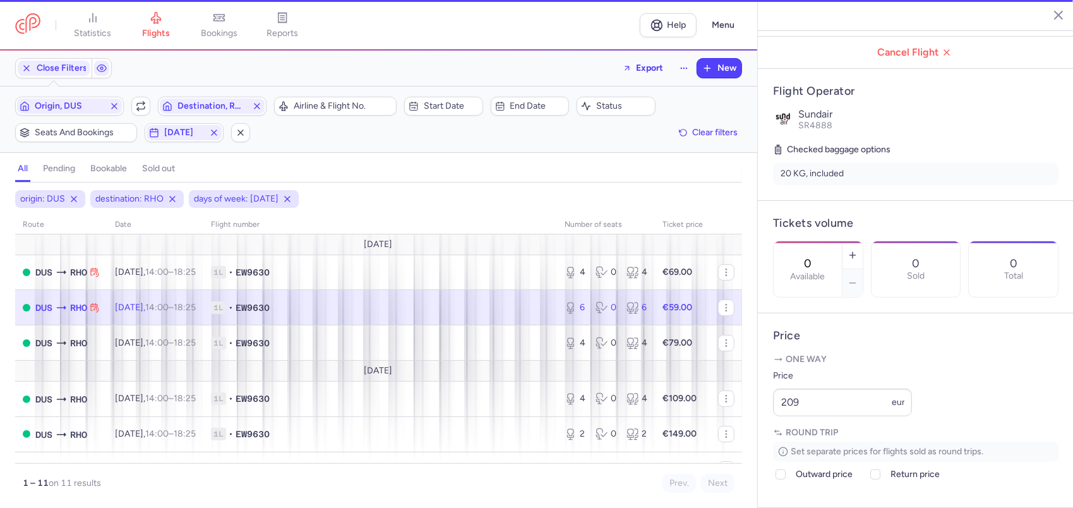
type input "6"
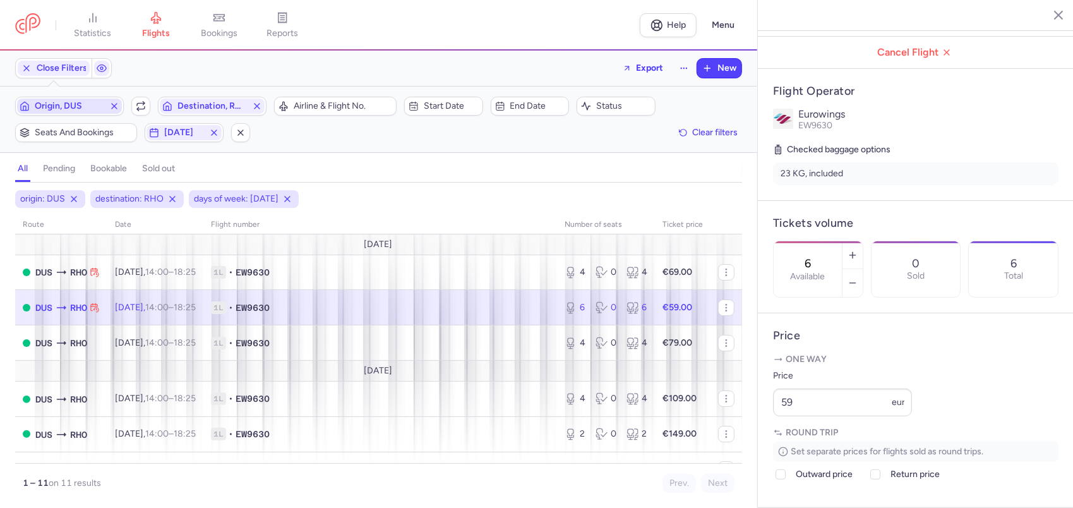
click at [116, 101] on icon "button" at bounding box center [114, 106] width 10 height 10
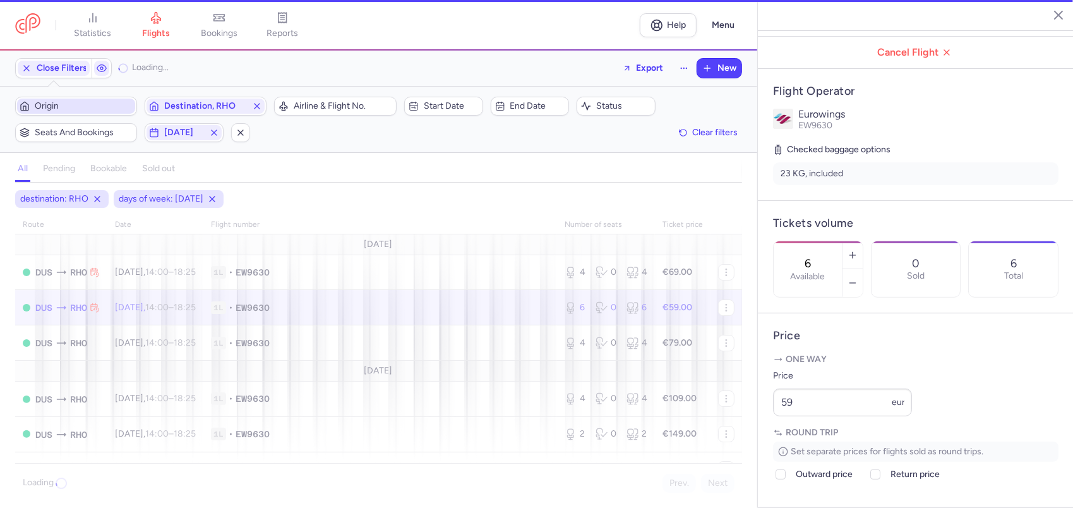
click at [112, 104] on span "Origin" at bounding box center [84, 106] width 98 height 10
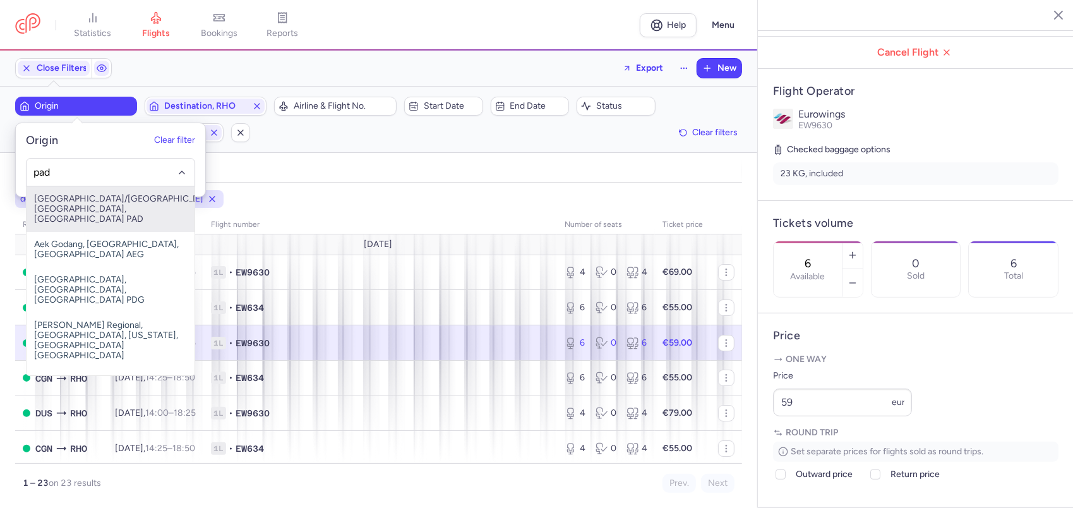
click at [150, 200] on span "[GEOGRAPHIC_DATA]/[GEOGRAPHIC_DATA], [GEOGRAPHIC_DATA], [GEOGRAPHIC_DATA] PAD" at bounding box center [111, 208] width 168 height 45
type input "pad"
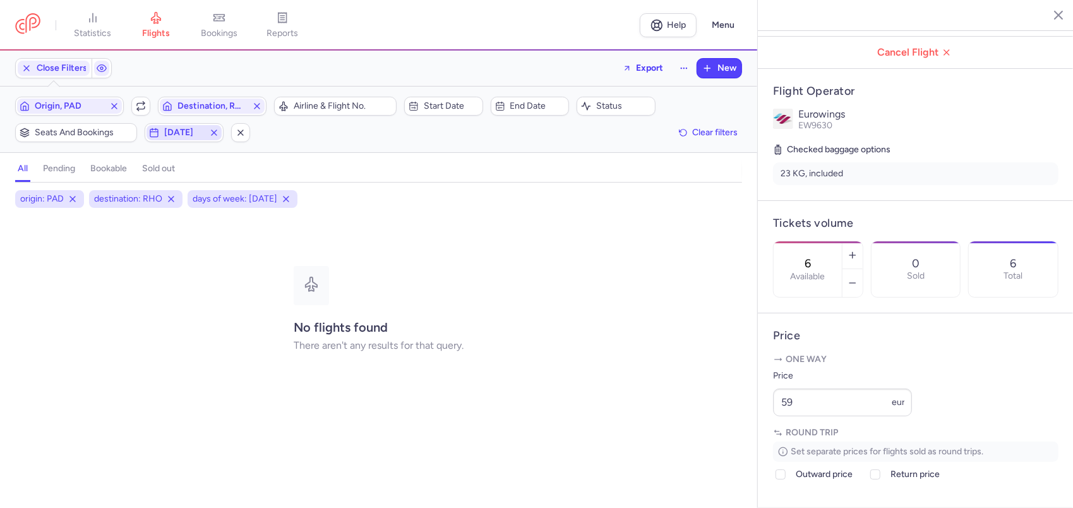
click at [217, 135] on icon "button" at bounding box center [214, 133] width 10 height 10
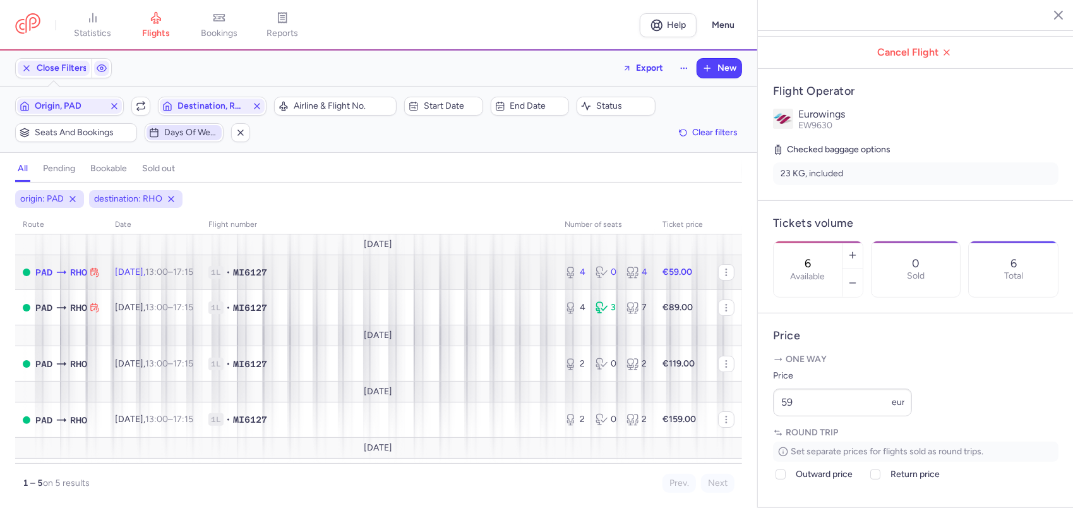
click at [260, 278] on td "1L • MI6127" at bounding box center [379, 272] width 356 height 35
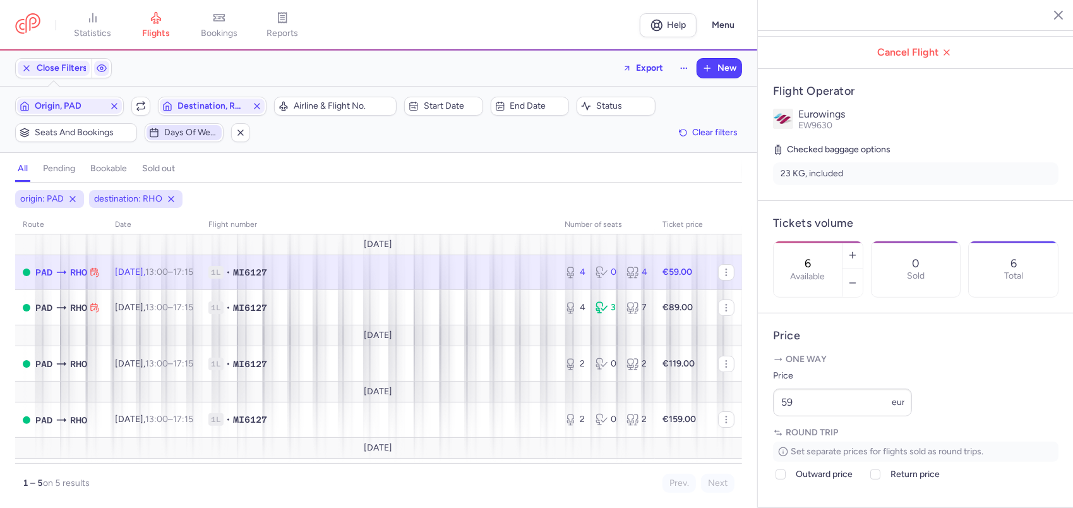
type input "4"
drag, startPoint x: 829, startPoint y: 437, endPoint x: 751, endPoint y: 446, distance: 78.8
click at [752, 447] on div "statistics flights bookings reports Help Menu Close Filters Export New Filters …" at bounding box center [536, 254] width 1073 height 508
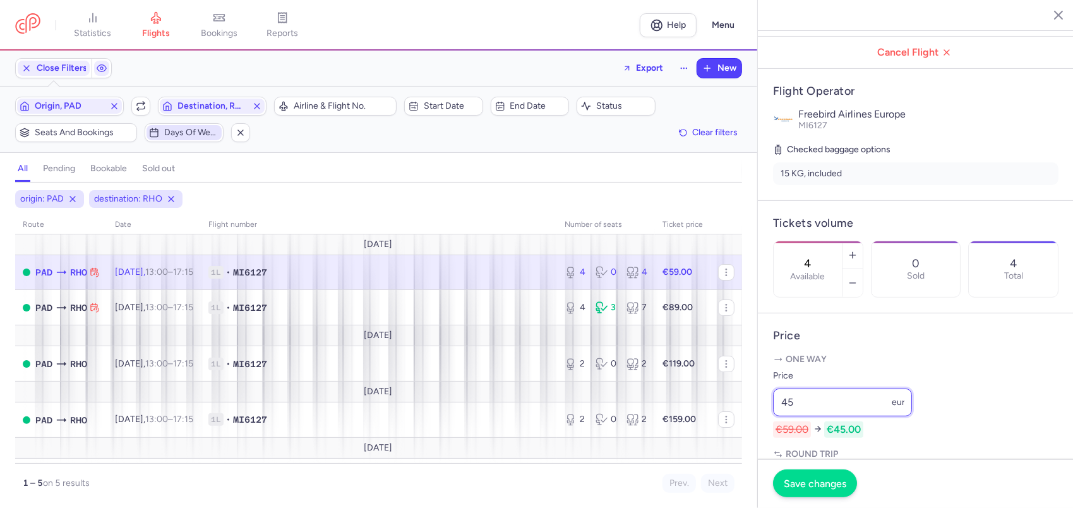
type input "45"
click at [810, 488] on span "Save changes" at bounding box center [815, 483] width 63 height 11
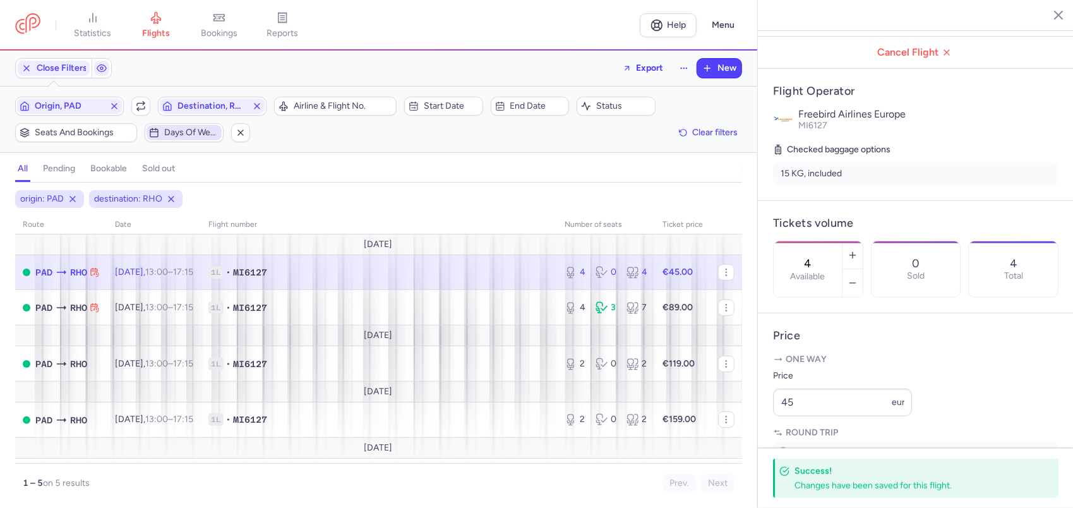
click at [201, 275] on td "PAD RHO" at bounding box center [379, 272] width 356 height 35
drag, startPoint x: 827, startPoint y: 434, endPoint x: 759, endPoint y: 433, distance: 67.6
click at [769, 434] on article "Price One way Price 45 eur Round trip Set separate prices for flights sold as r…" at bounding box center [916, 410] width 316 height 195
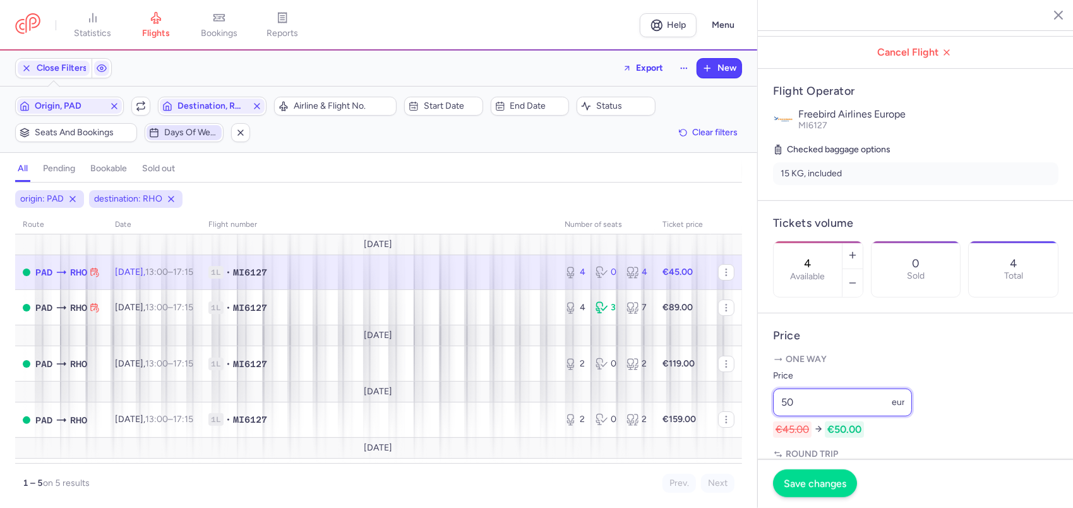
type input "50"
click at [826, 483] on span "Save changes" at bounding box center [815, 483] width 63 height 11
